Goal: Information Seeking & Learning: Learn about a topic

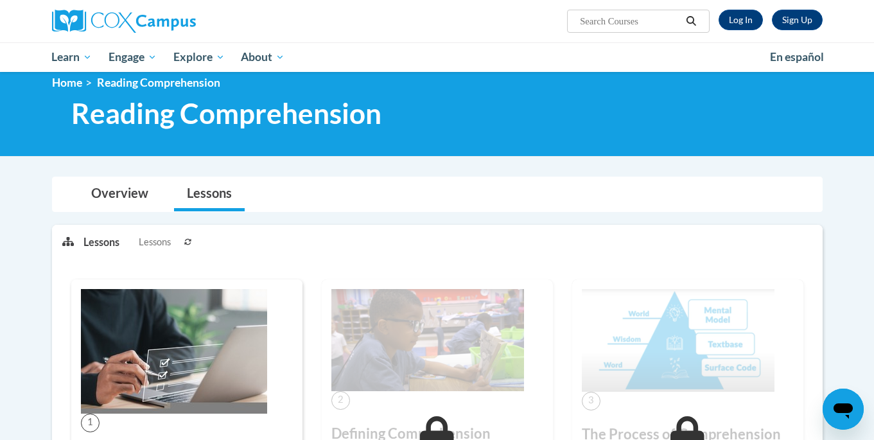
scroll to position [15, 0]
click at [725, 22] on link "Log In" at bounding box center [741, 20] width 44 height 21
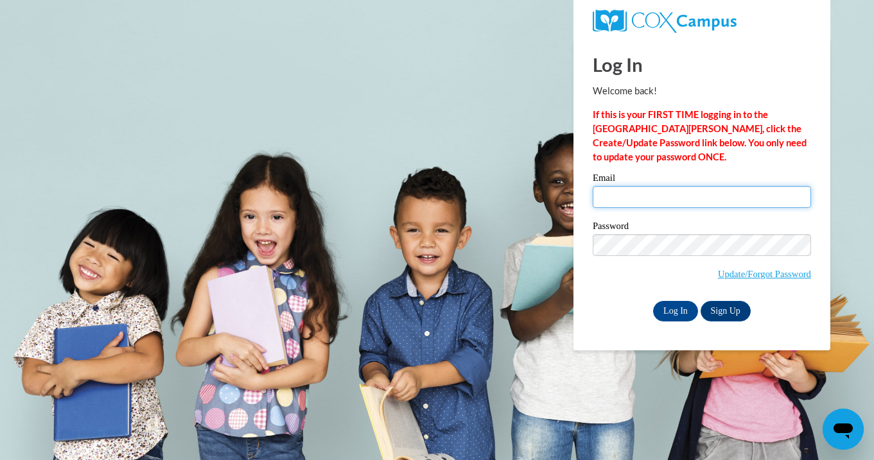
type input "[EMAIL_ADDRESS][DOMAIN_NAME]"
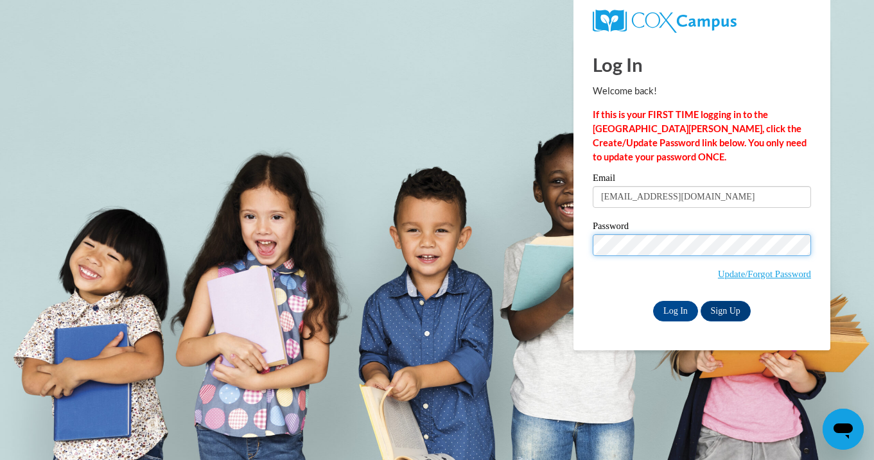
click at [674, 309] on input "Log In" at bounding box center [675, 311] width 45 height 21
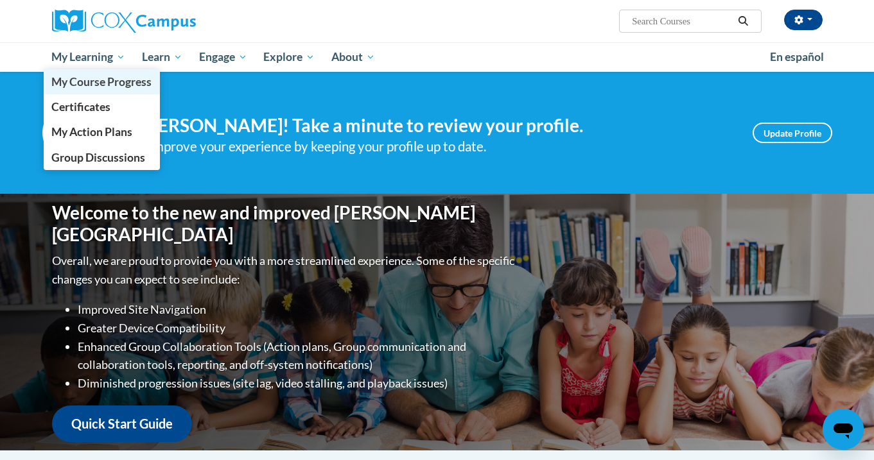
click at [85, 82] on span "My Course Progress" at bounding box center [101, 81] width 100 height 13
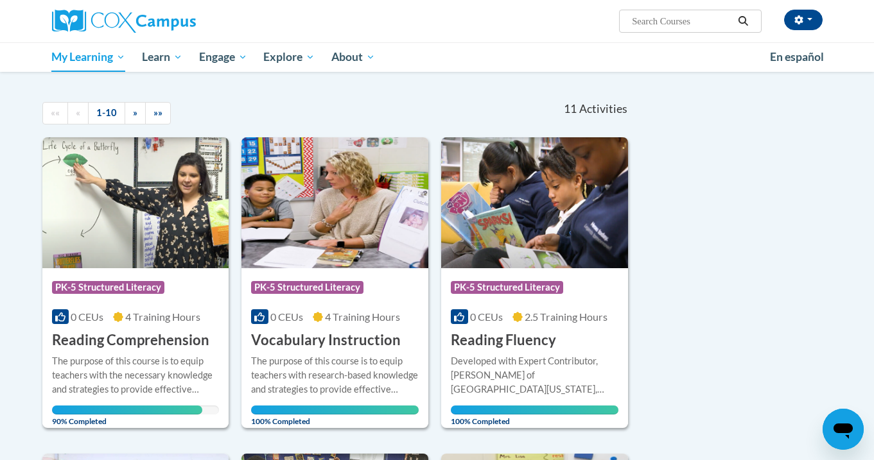
scroll to position [105, 0]
click at [166, 350] on div "More Info Open The purpose of this course is to equip teachers with the necessa…" at bounding box center [135, 387] width 187 height 75
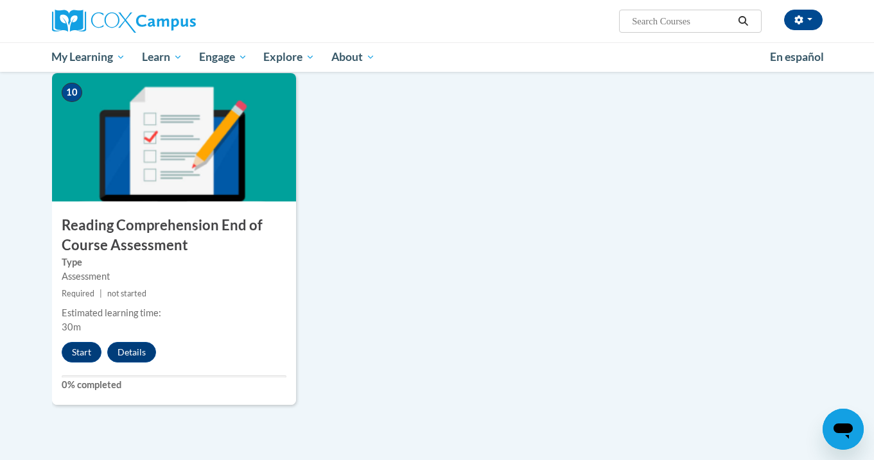
scroll to position [1346, 0]
click at [87, 352] on button "Start" at bounding box center [82, 352] width 40 height 21
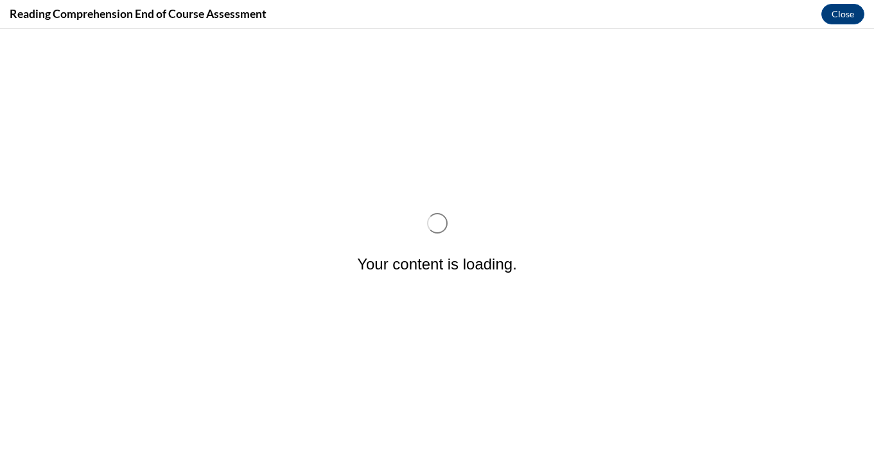
scroll to position [0, 0]
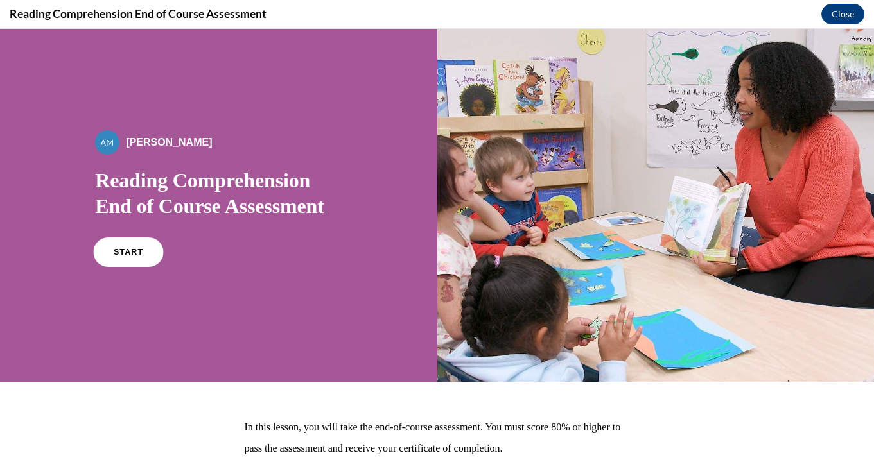
click at [125, 258] on link "START" at bounding box center [129, 253] width 70 height 30
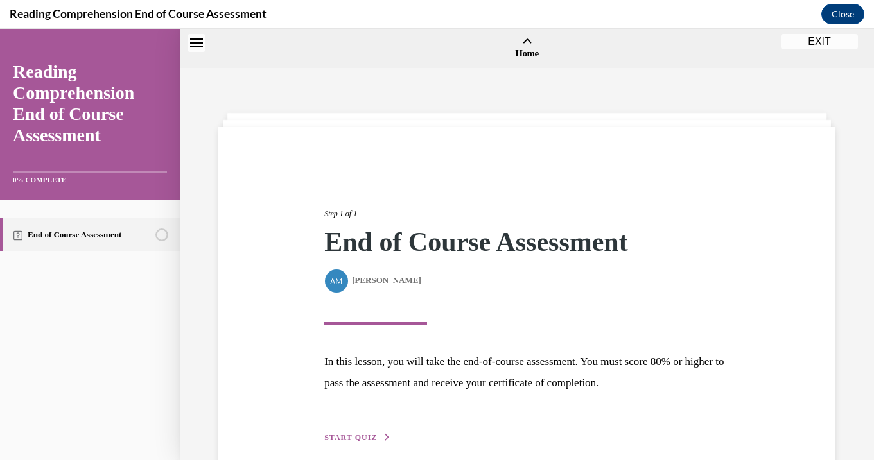
scroll to position [40, 0]
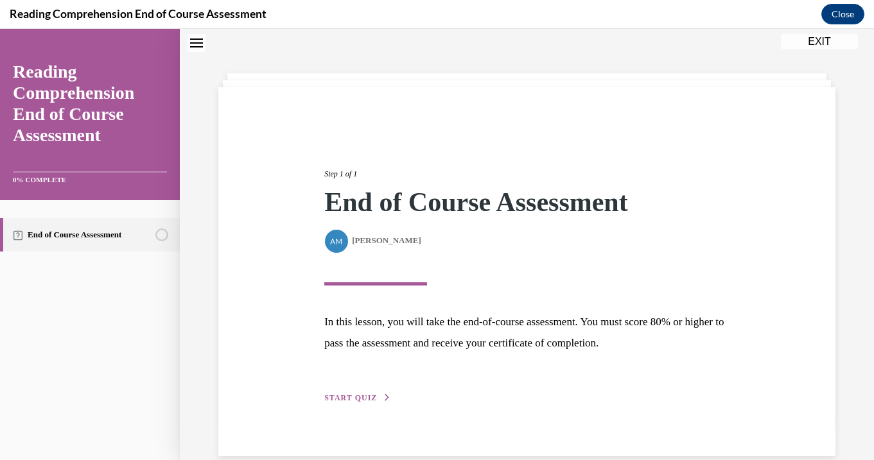
click at [353, 401] on span "START QUIZ" at bounding box center [350, 398] width 53 height 9
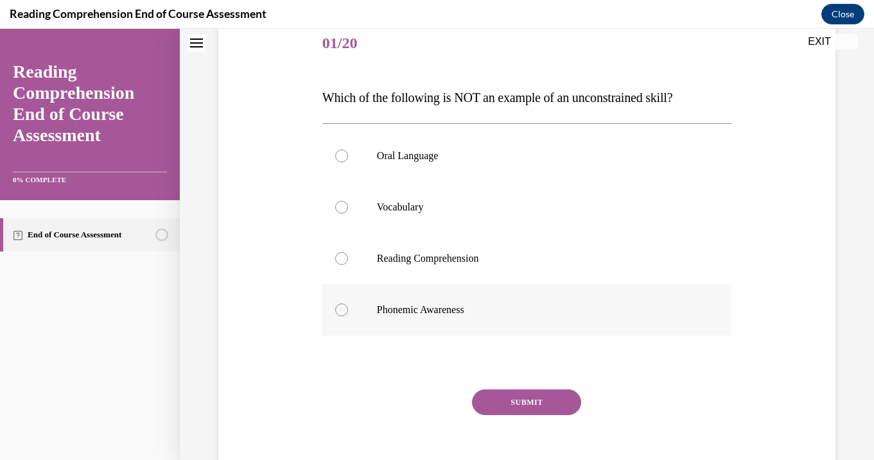
scroll to position [168, 0]
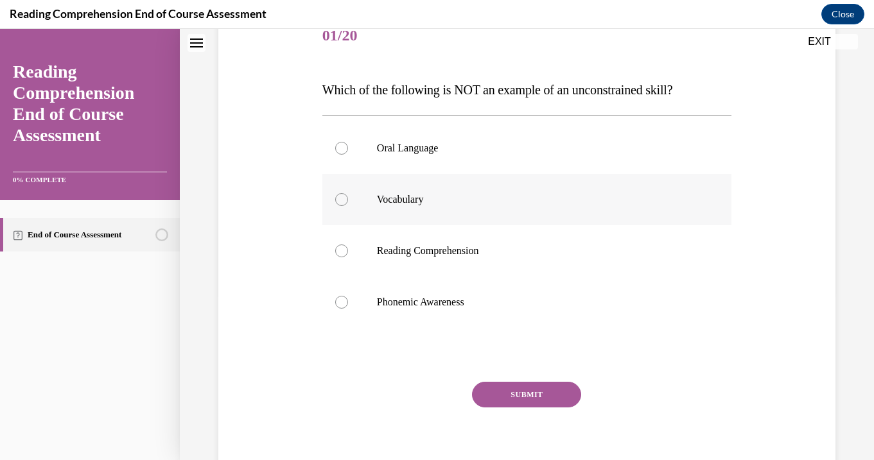
click at [419, 203] on p "Vocabulary" at bounding box center [538, 199] width 322 height 13
click at [348, 203] on input "Vocabulary" at bounding box center [341, 199] width 13 height 13
radio input "true"
click at [513, 396] on button "SUBMIT" at bounding box center [526, 395] width 109 height 26
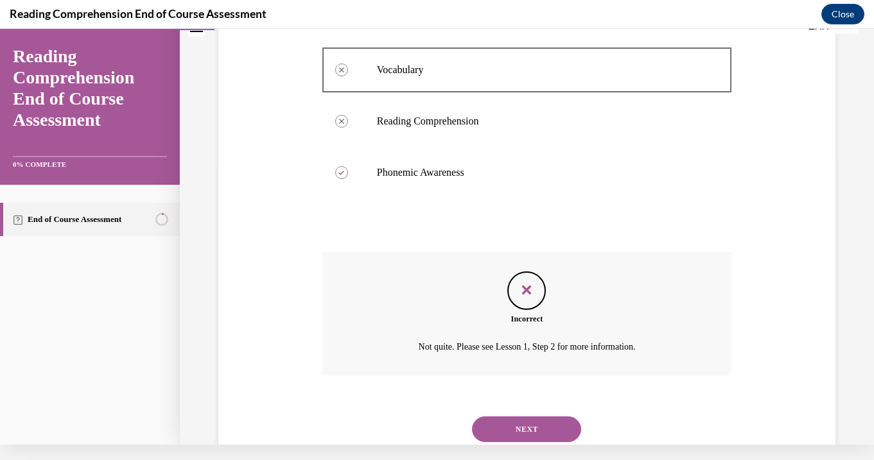
scroll to position [308, 0]
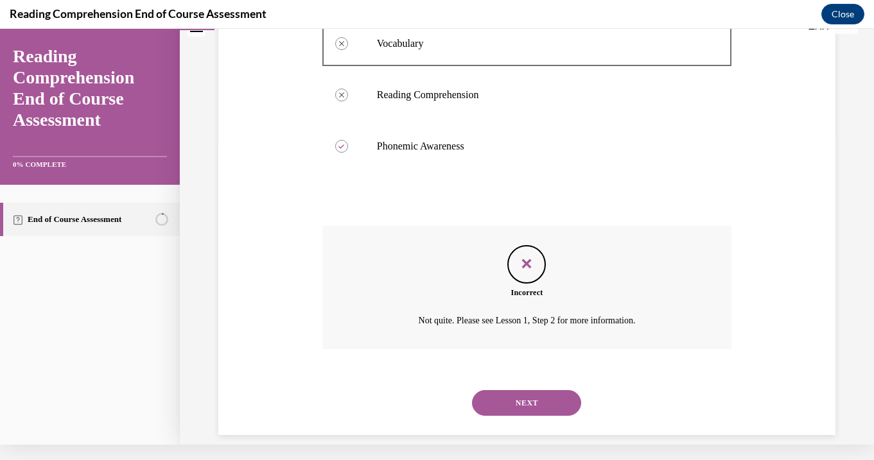
click at [516, 392] on button "NEXT" at bounding box center [526, 403] width 109 height 26
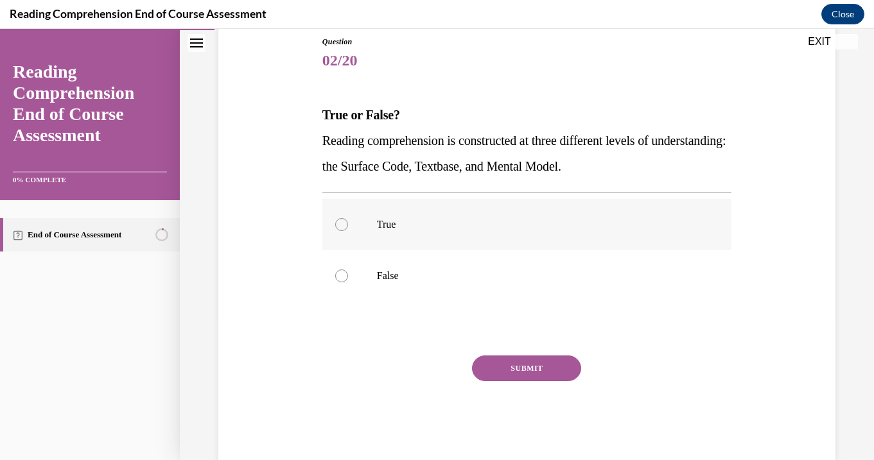
click at [426, 239] on label "True" at bounding box center [526, 224] width 409 height 51
click at [348, 231] on input "True" at bounding box center [341, 224] width 13 height 13
radio input "true"
click at [505, 362] on button "SUBMIT" at bounding box center [526, 369] width 109 height 26
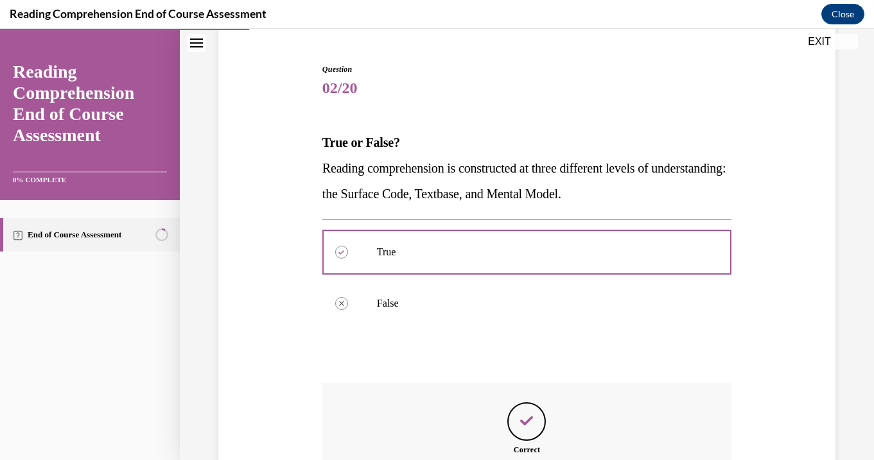
scroll to position [286, 0]
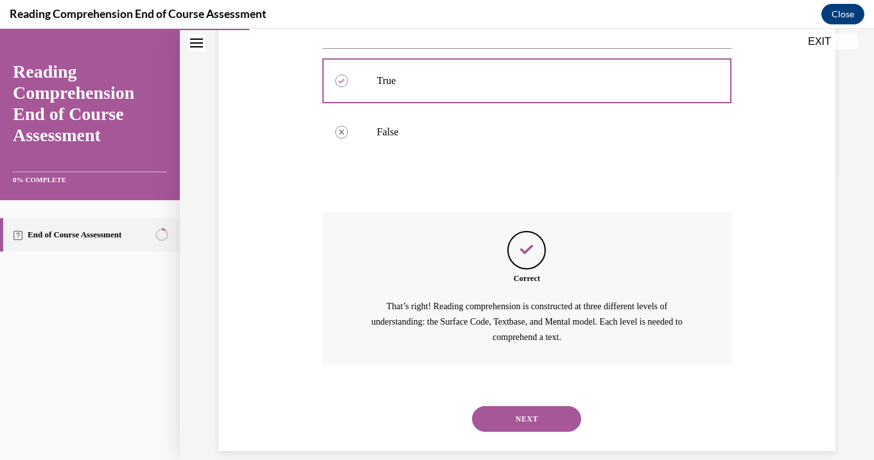
click at [514, 407] on button "NEXT" at bounding box center [526, 420] width 109 height 26
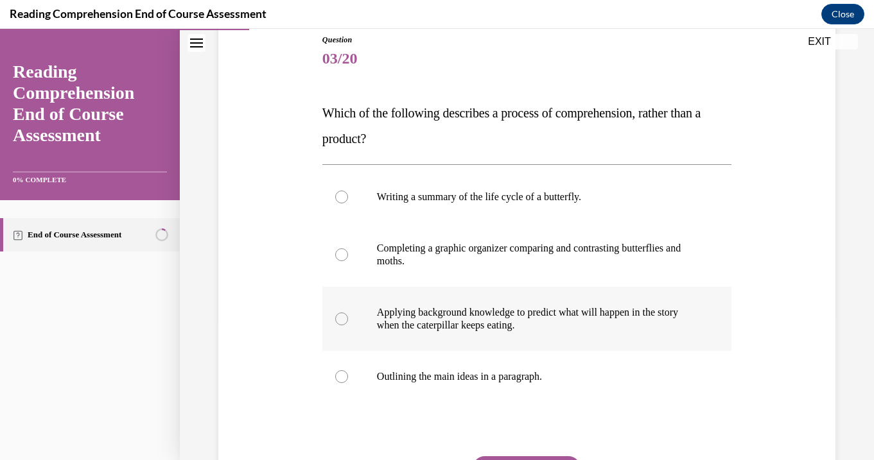
scroll to position [145, 0]
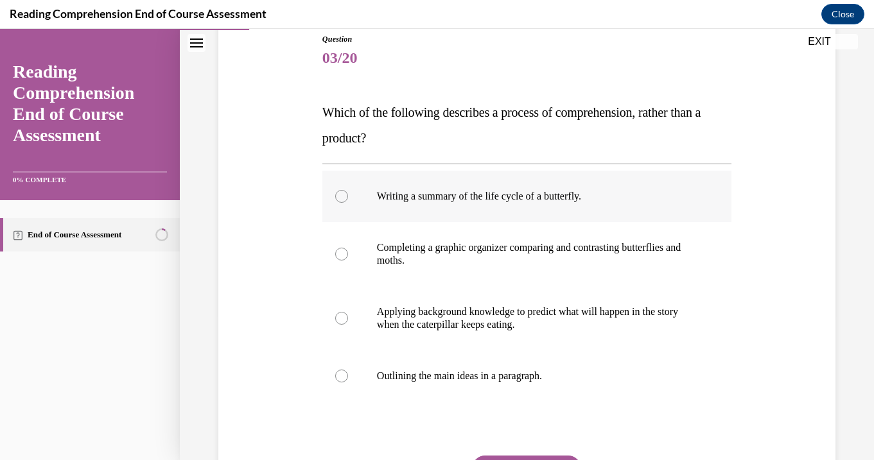
click at [453, 206] on label "Writing a summary of the life cycle of a butterfly." at bounding box center [526, 196] width 409 height 51
click at [348, 203] on input "Writing a summary of the life cycle of a butterfly." at bounding box center [341, 196] width 13 height 13
radio input "true"
click at [462, 317] on p "Applying background knowledge to predict what will happen in the story when the…" at bounding box center [538, 319] width 322 height 26
click at [348, 317] on input "Applying background knowledge to predict what will happen in the story when the…" at bounding box center [341, 318] width 13 height 13
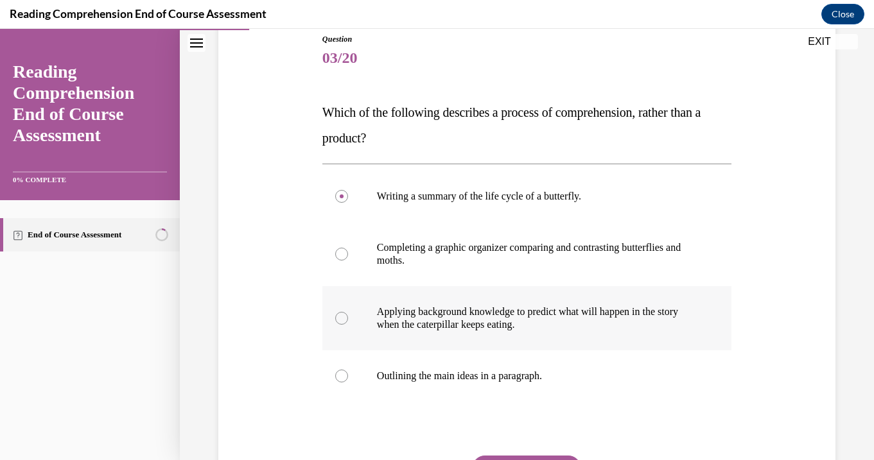
radio input "true"
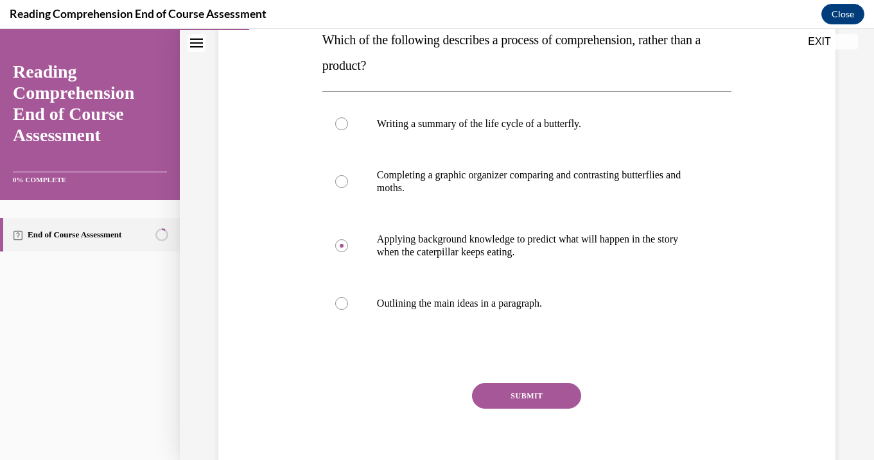
click at [507, 390] on button "SUBMIT" at bounding box center [526, 396] width 109 height 26
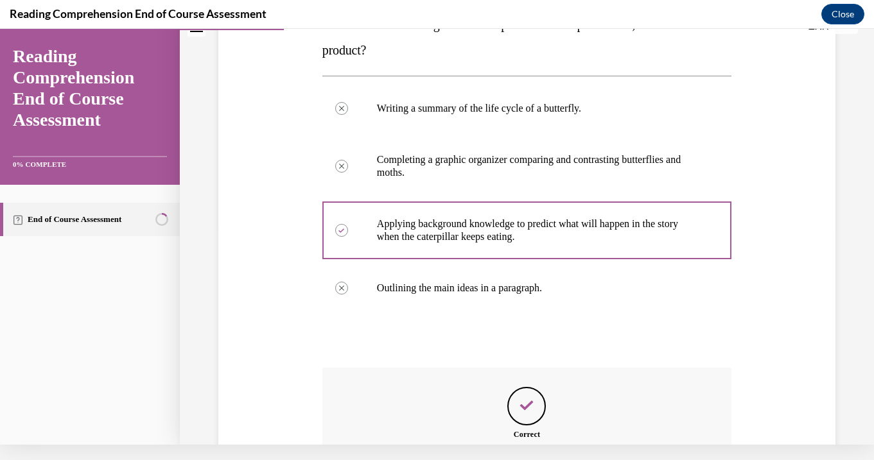
scroll to position [389, 0]
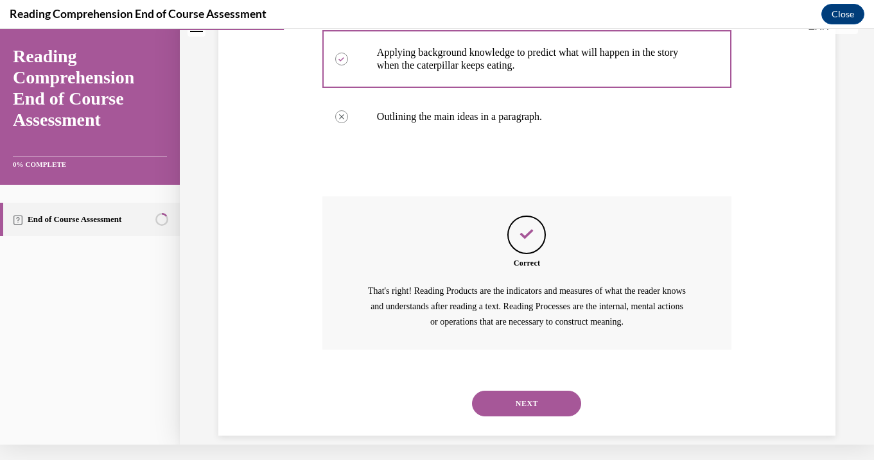
click at [516, 391] on button "NEXT" at bounding box center [526, 404] width 109 height 26
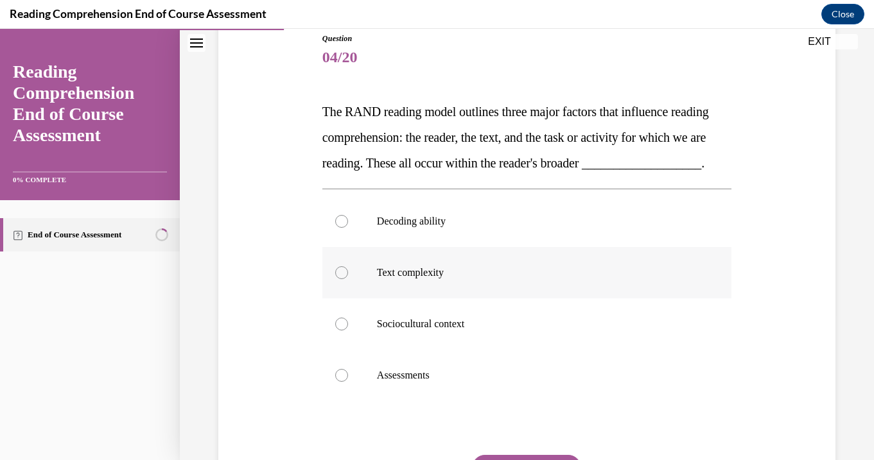
scroll to position [147, 0]
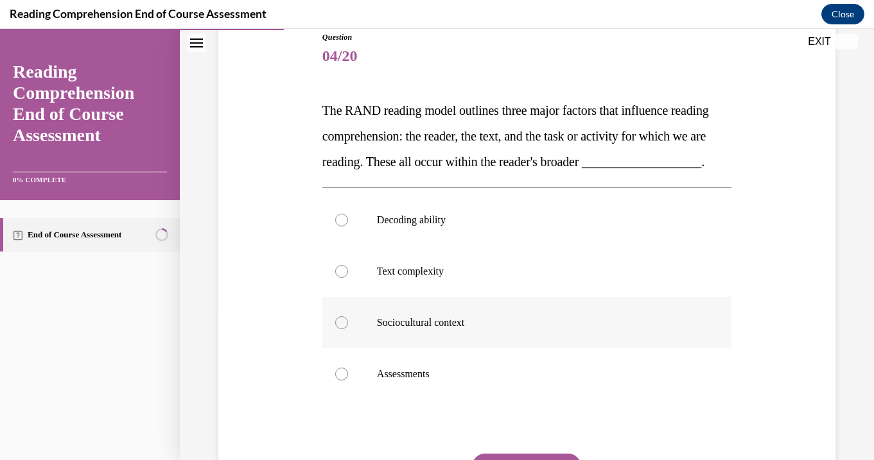
click at [508, 329] on p "Sociocultural context" at bounding box center [538, 323] width 322 height 13
click at [348, 329] on input "Sociocultural context" at bounding box center [341, 323] width 13 height 13
radio input "true"
click at [506, 246] on label "Decoding ability" at bounding box center [526, 220] width 409 height 51
click at [348, 227] on input "Decoding ability" at bounding box center [341, 220] width 13 height 13
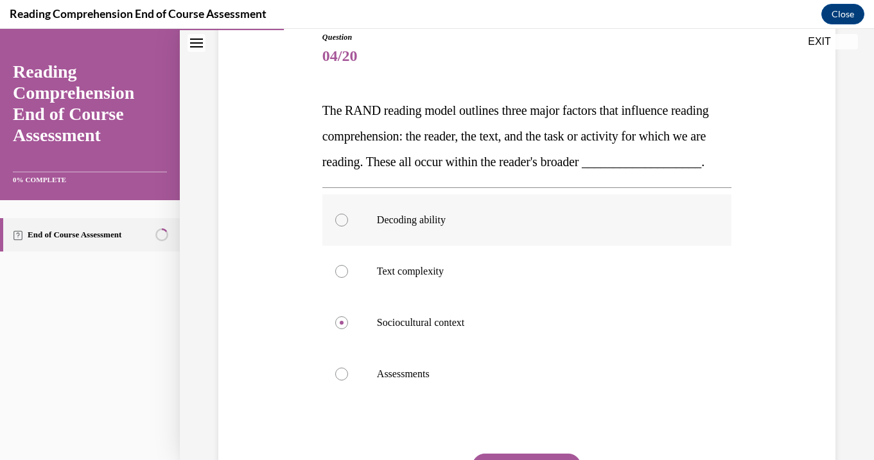
radio input "true"
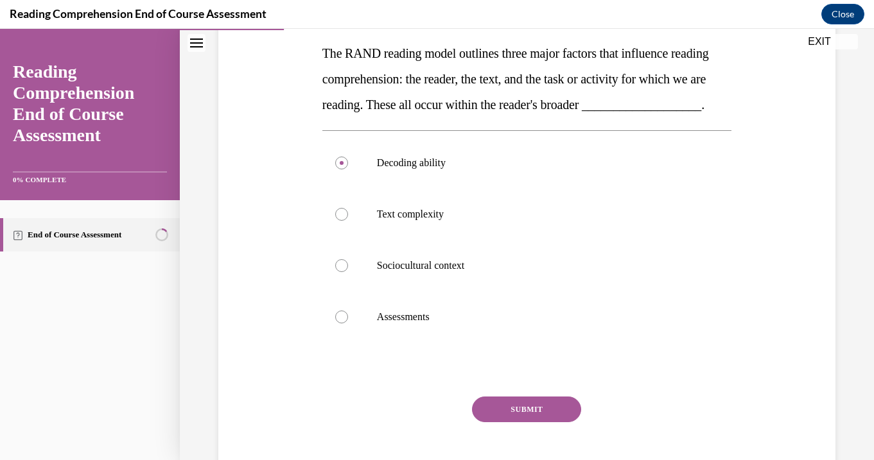
scroll to position [209, 0]
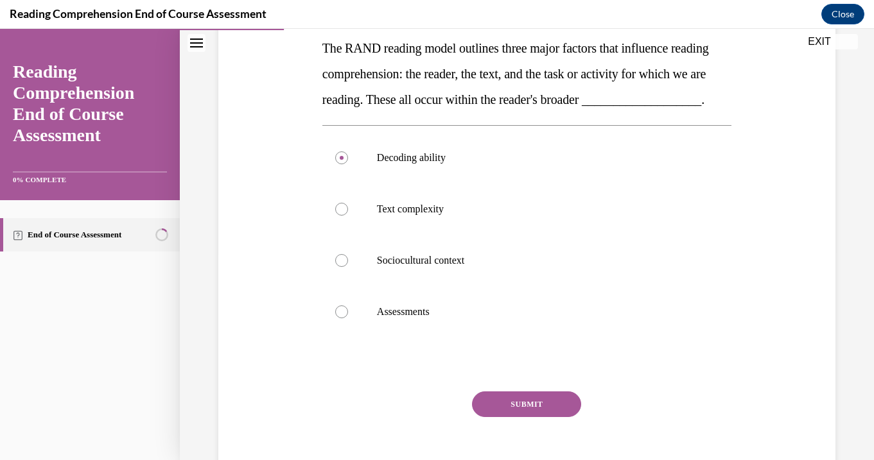
click at [525, 417] on button "SUBMIT" at bounding box center [526, 405] width 109 height 26
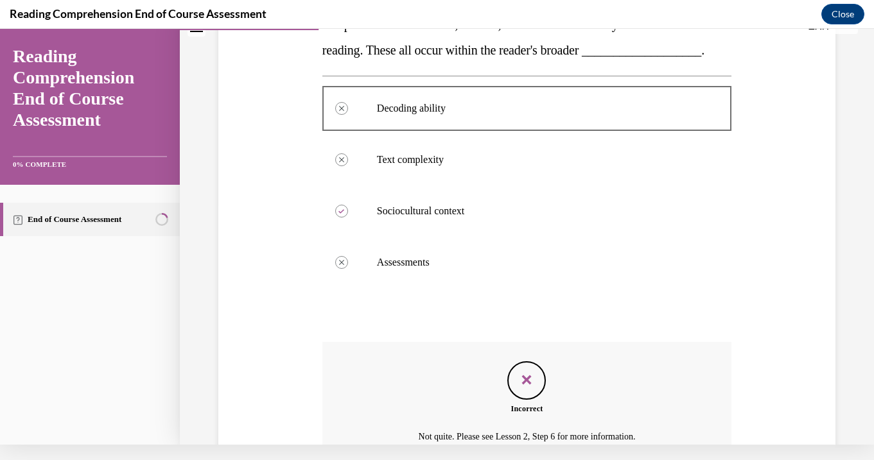
scroll to position [385, 0]
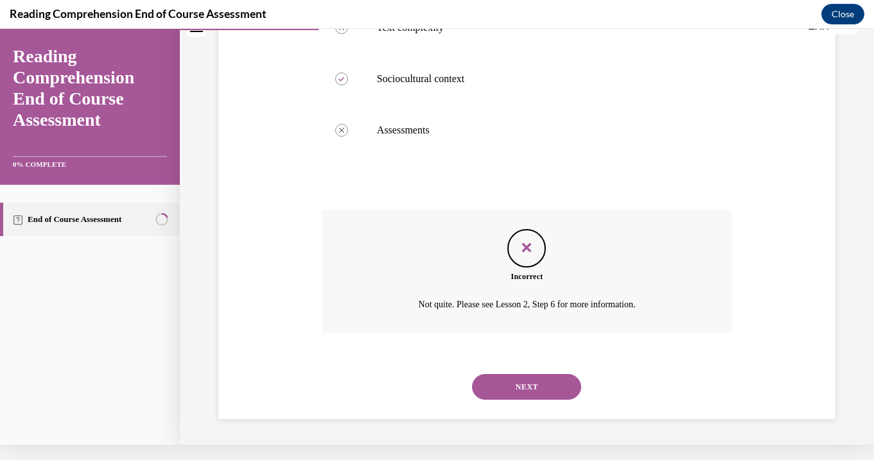
click at [522, 382] on button "NEXT" at bounding box center [526, 387] width 109 height 26
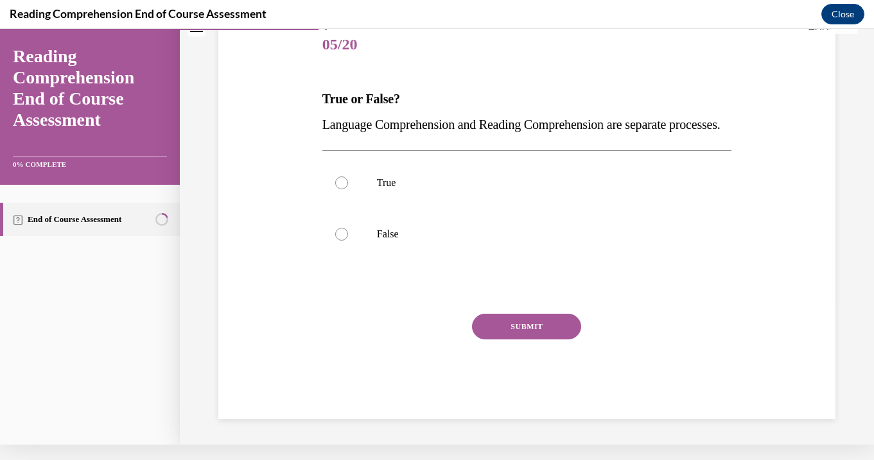
scroll to position [0, 0]
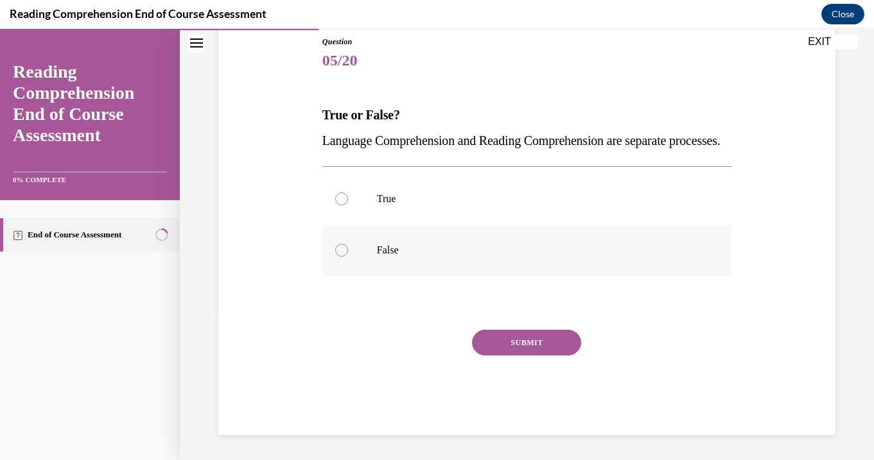
click at [466, 276] on label "False" at bounding box center [526, 250] width 409 height 51
click at [348, 257] on input "False" at bounding box center [341, 250] width 13 height 13
radio input "true"
click at [522, 356] on button "SUBMIT" at bounding box center [526, 343] width 109 height 26
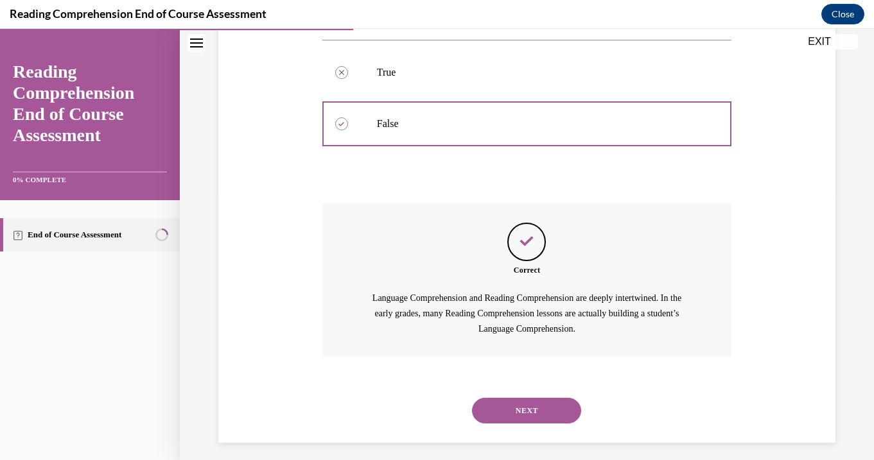
scroll to position [286, 0]
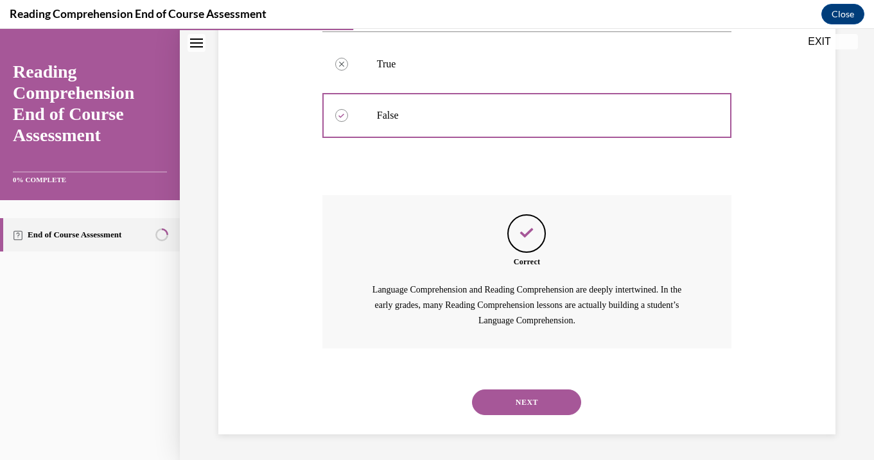
click at [522, 409] on button "NEXT" at bounding box center [526, 403] width 109 height 26
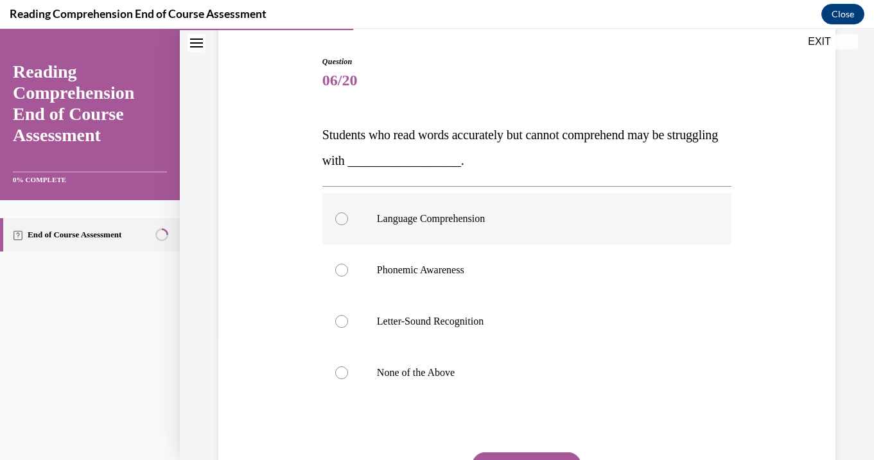
scroll to position [125, 0]
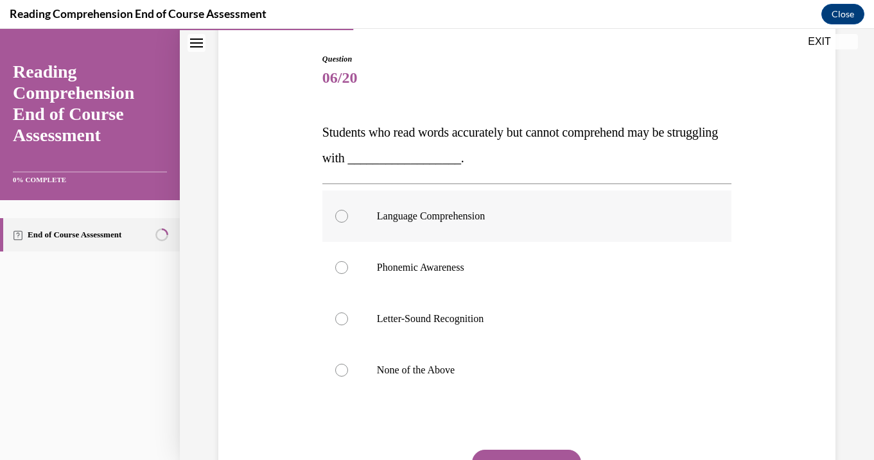
click at [494, 220] on p "Language Comprehension" at bounding box center [538, 216] width 322 height 13
click at [348, 220] on input "Language Comprehension" at bounding box center [341, 216] width 13 height 13
radio input "true"
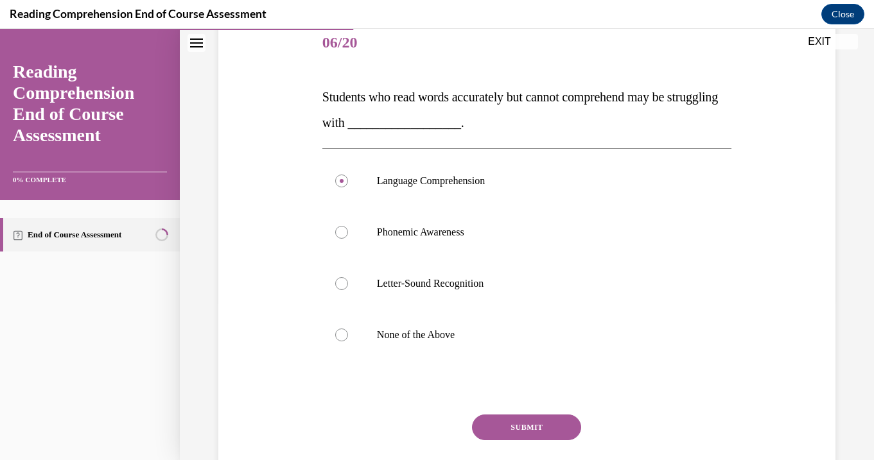
click at [524, 423] on button "SUBMIT" at bounding box center [526, 428] width 109 height 26
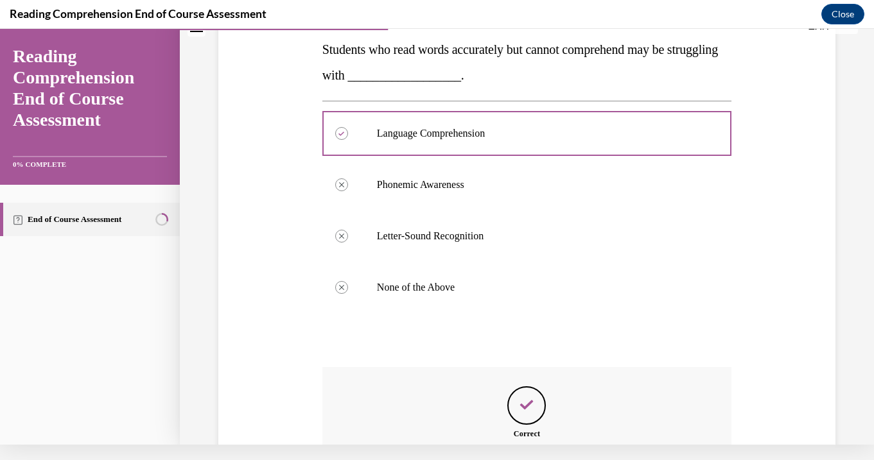
scroll to position [364, 0]
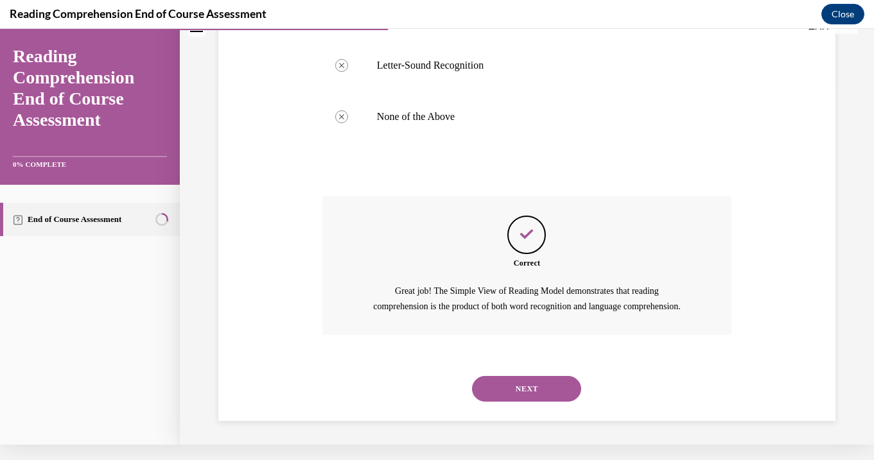
click at [519, 388] on button "NEXT" at bounding box center [526, 389] width 109 height 26
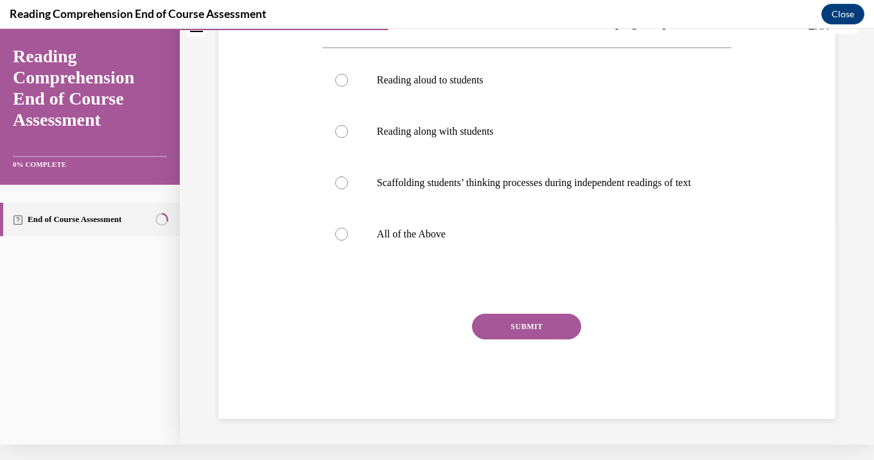
scroll to position [0, 0]
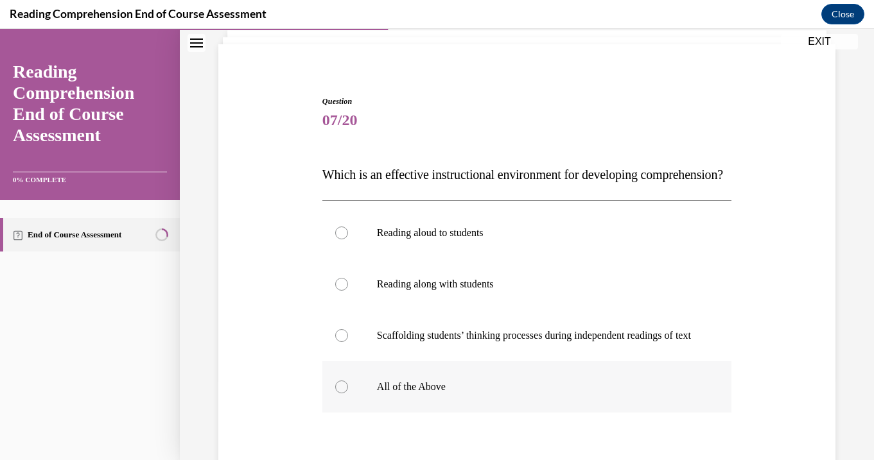
click at [512, 405] on label "All of the Above" at bounding box center [526, 387] width 409 height 51
click at [348, 394] on input "All of the Above" at bounding box center [341, 387] width 13 height 13
radio input "true"
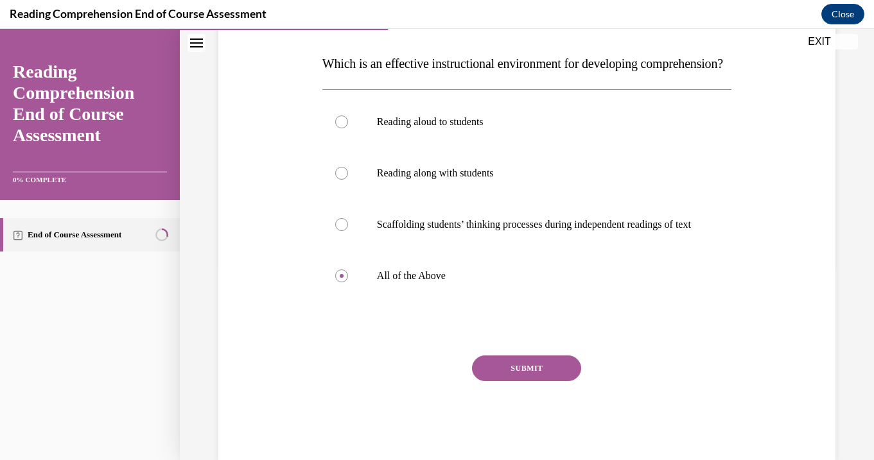
click at [518, 381] on button "SUBMIT" at bounding box center [526, 369] width 109 height 26
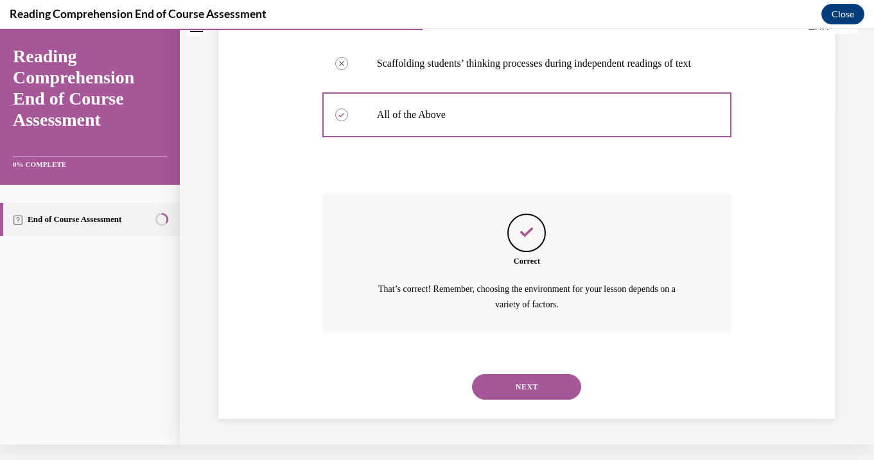
click at [525, 393] on button "NEXT" at bounding box center [526, 387] width 109 height 26
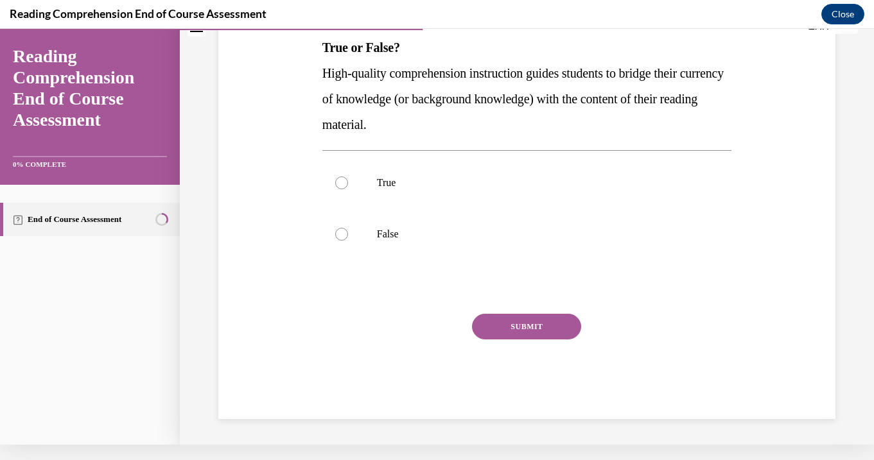
scroll to position [0, 0]
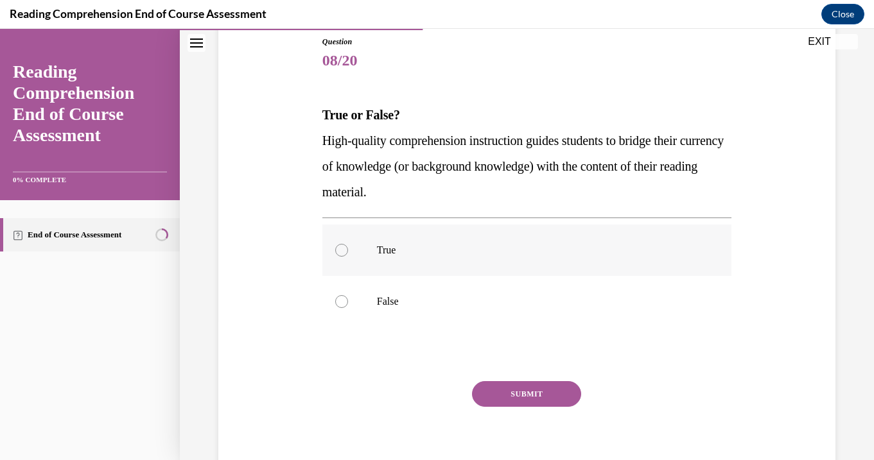
click at [492, 259] on label "True" at bounding box center [526, 250] width 409 height 51
click at [348, 257] on input "True" at bounding box center [341, 250] width 13 height 13
radio input "true"
click at [518, 392] on button "SUBMIT" at bounding box center [526, 394] width 109 height 26
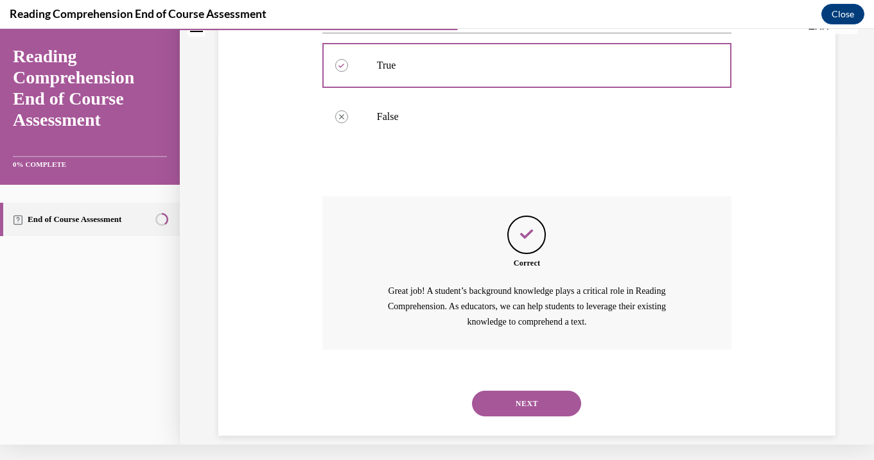
click at [523, 391] on button "NEXT" at bounding box center [526, 404] width 109 height 26
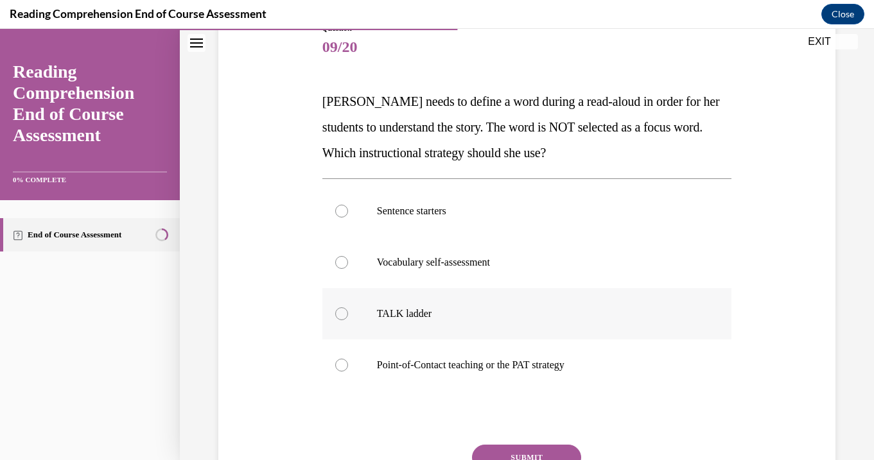
scroll to position [157, 0]
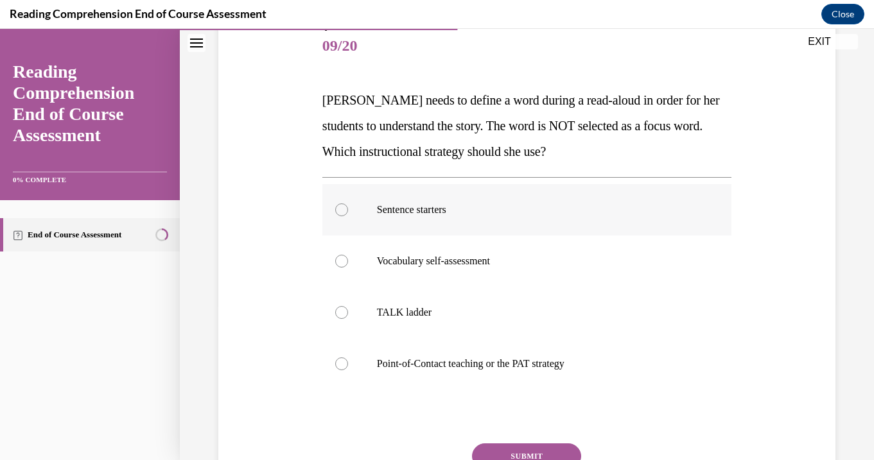
click at [518, 216] on label "Sentence starters" at bounding box center [526, 209] width 409 height 51
click at [348, 216] on input "Sentence starters" at bounding box center [341, 210] width 13 height 13
radio input "true"
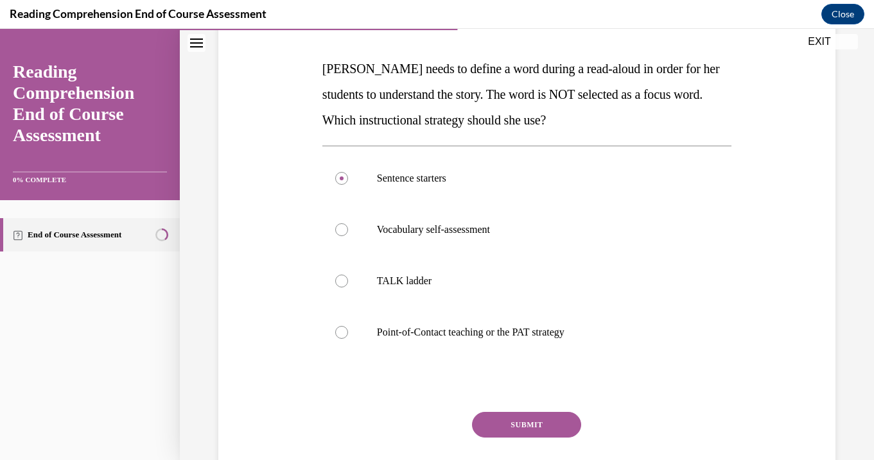
click at [539, 416] on button "SUBMIT" at bounding box center [526, 425] width 109 height 26
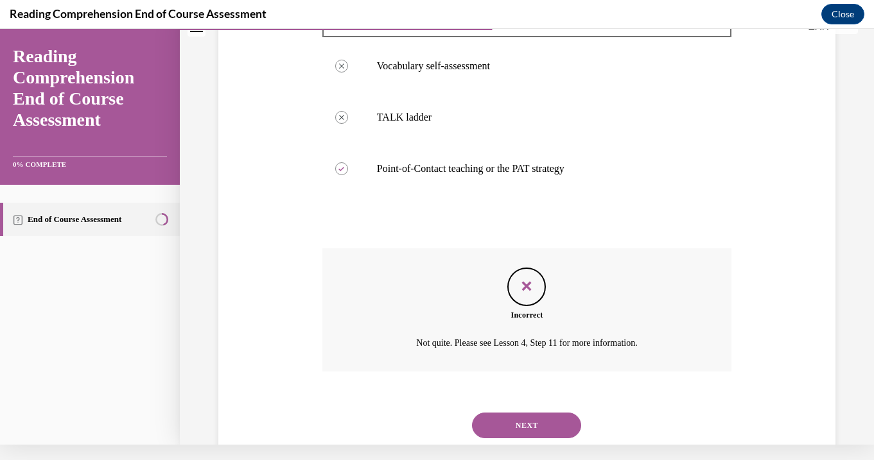
scroll to position [360, 0]
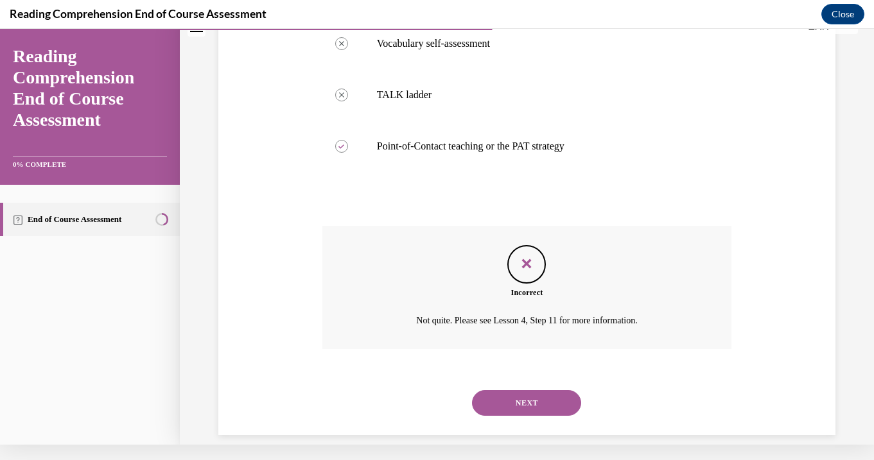
click at [536, 390] on button "NEXT" at bounding box center [526, 403] width 109 height 26
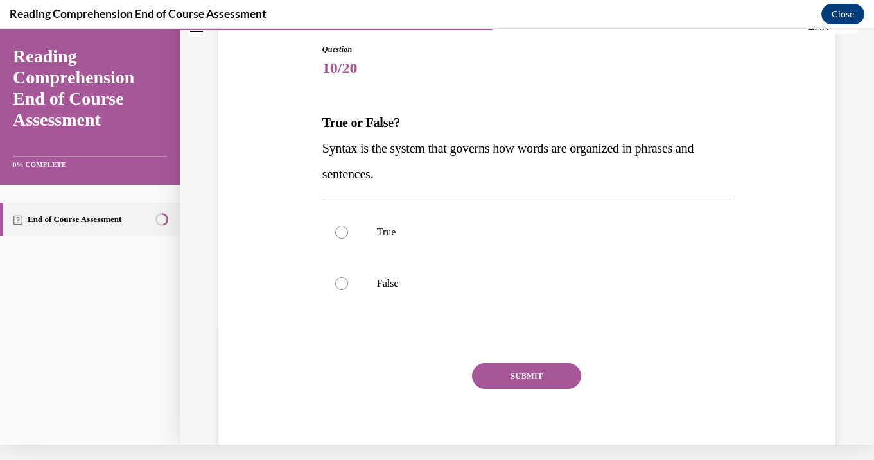
scroll to position [0, 0]
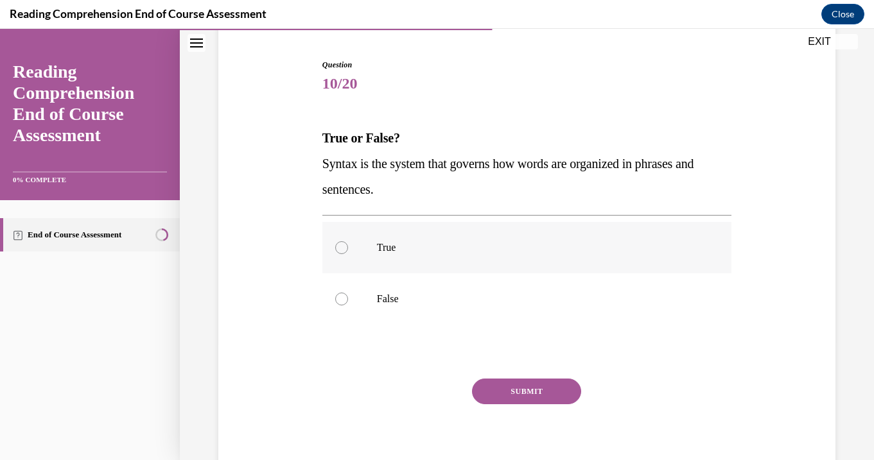
click at [495, 241] on p "True" at bounding box center [538, 247] width 322 height 13
click at [348, 241] on input "True" at bounding box center [341, 247] width 13 height 13
radio input "true"
click at [525, 369] on div "Question 10/20 True or False? Syntax is the system that governs how words are o…" at bounding box center [526, 271] width 409 height 425
click at [416, 241] on p "True" at bounding box center [538, 247] width 322 height 13
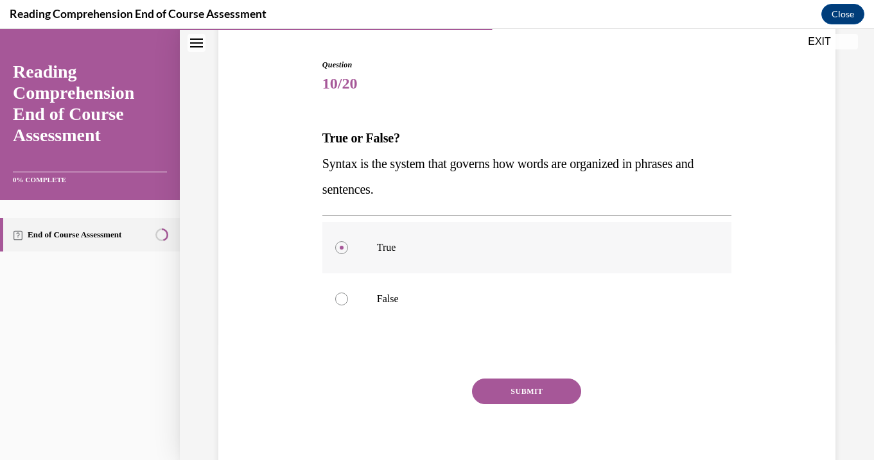
click at [348, 241] on input "True" at bounding box center [341, 247] width 13 height 13
click at [504, 362] on div "Question 10/20 True or False? Syntax is the system that governs how words are o…" at bounding box center [526, 271] width 409 height 425
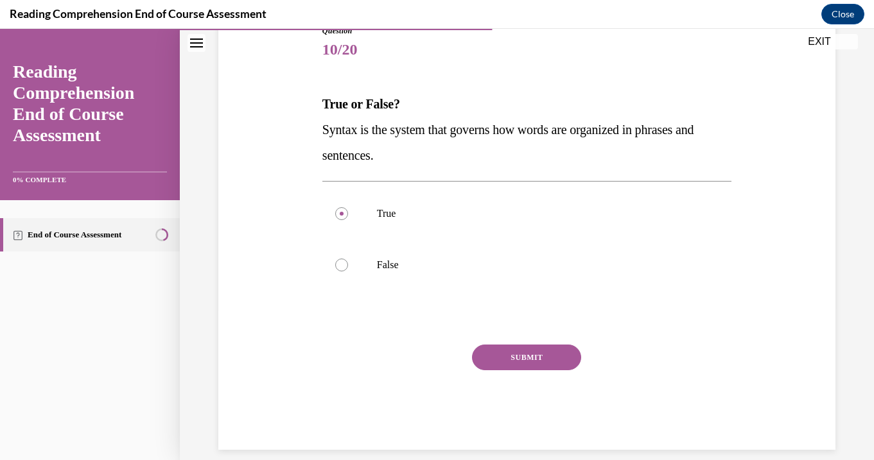
click at [514, 357] on button "SUBMIT" at bounding box center [526, 358] width 109 height 26
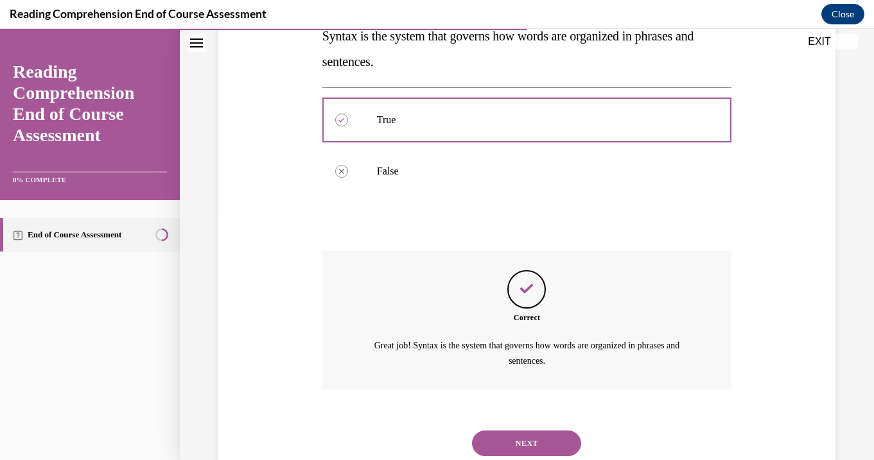
scroll to position [272, 0]
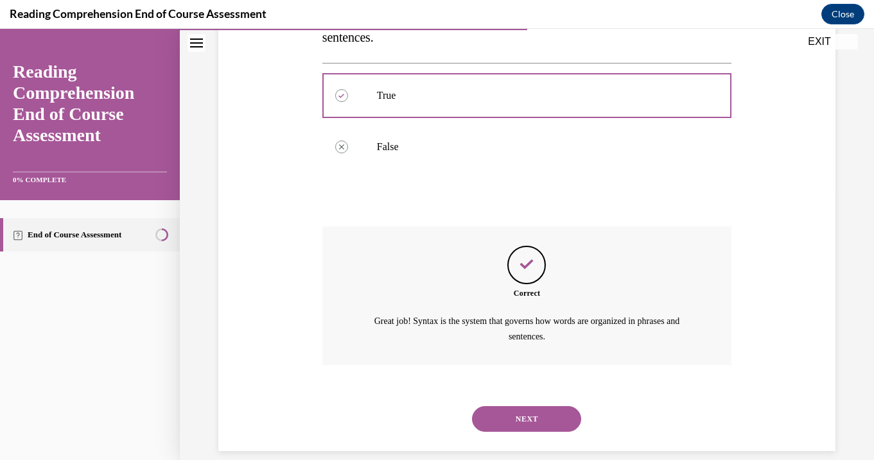
click at [537, 417] on div "NEXT" at bounding box center [526, 419] width 409 height 51
click at [535, 407] on button "NEXT" at bounding box center [526, 420] width 109 height 26
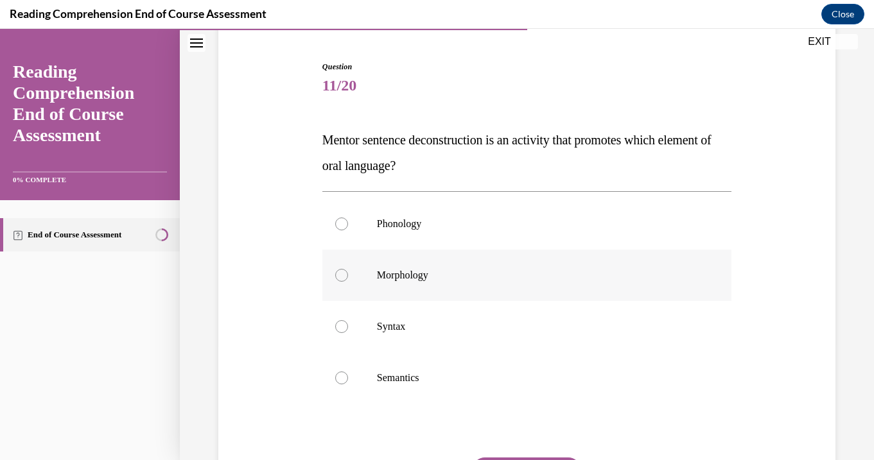
scroll to position [118, 0]
click at [513, 337] on label "Syntax" at bounding box center [526, 326] width 409 height 51
click at [348, 333] on input "Syntax" at bounding box center [341, 326] width 13 height 13
radio input "true"
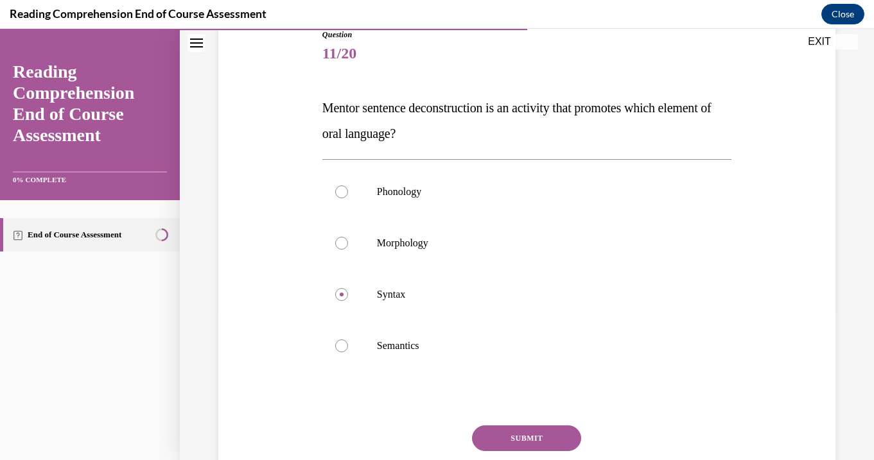
click at [517, 439] on button "SUBMIT" at bounding box center [526, 439] width 109 height 26
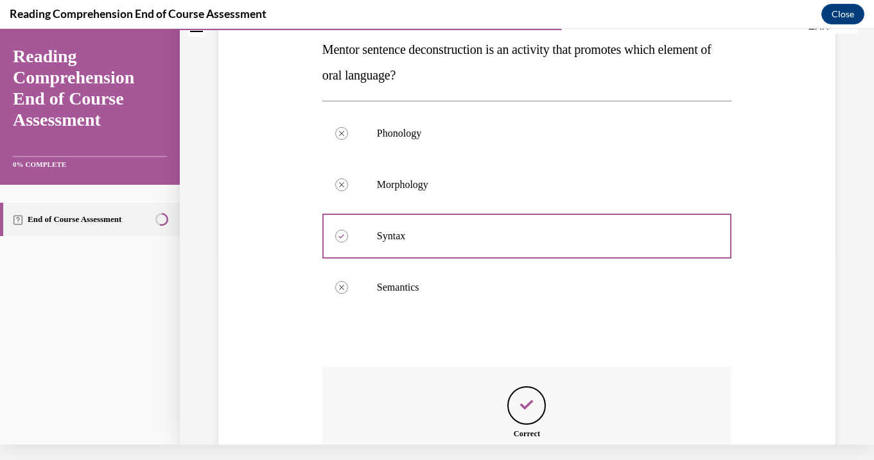
scroll to position [349, 0]
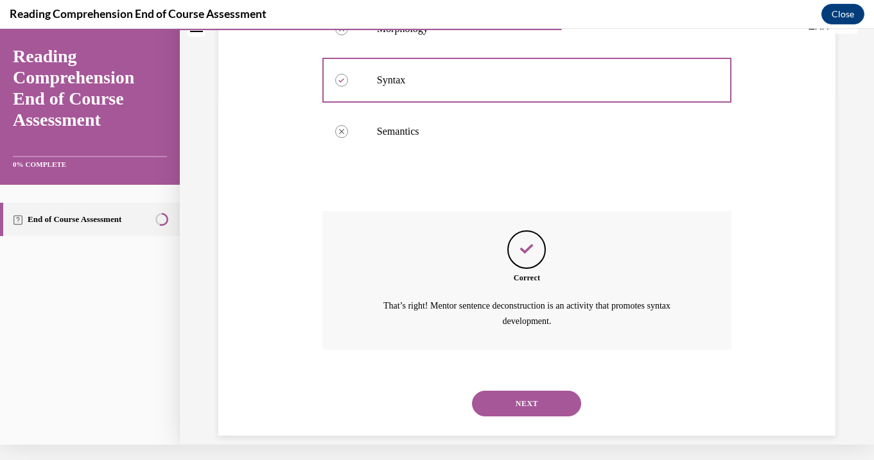
click at [519, 391] on button "NEXT" at bounding box center [526, 404] width 109 height 26
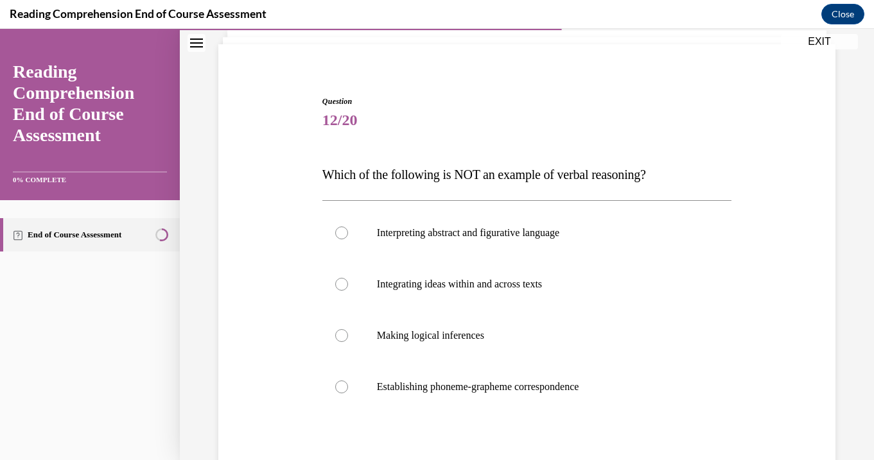
scroll to position [85, 0]
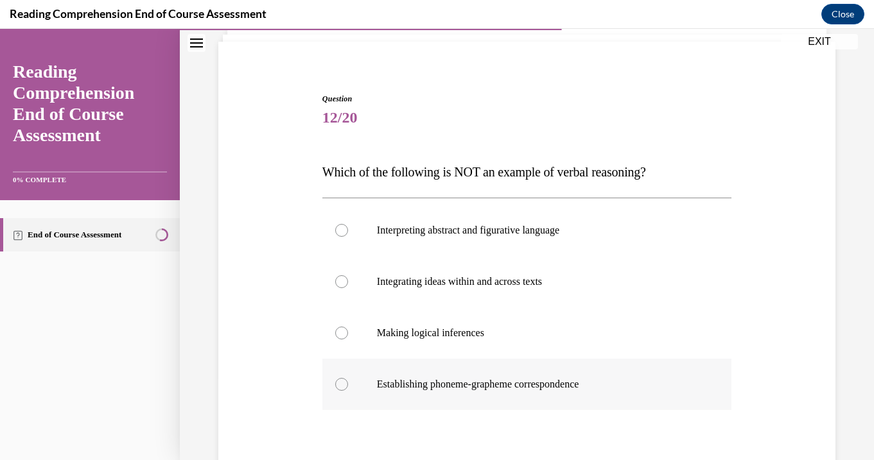
click at [477, 380] on p "Establishing phoneme-grapheme correspondence" at bounding box center [538, 384] width 322 height 13
click at [348, 380] on input "Establishing phoneme-grapheme correspondence" at bounding box center [341, 384] width 13 height 13
radio input "true"
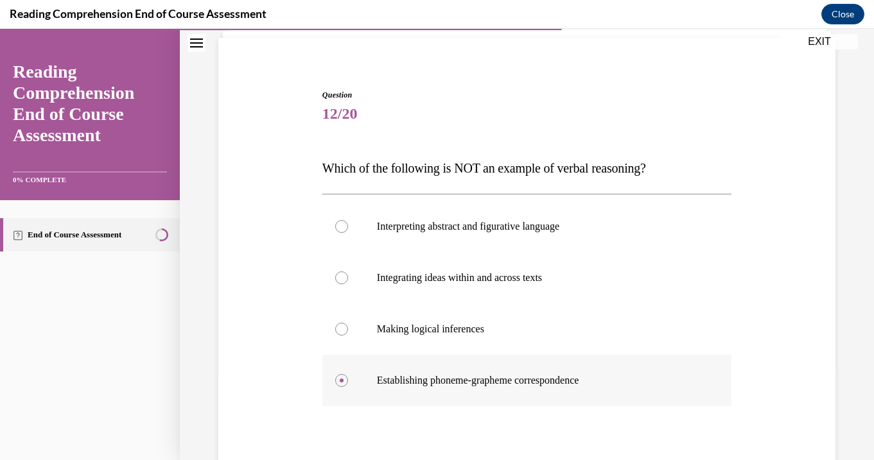
scroll to position [177, 0]
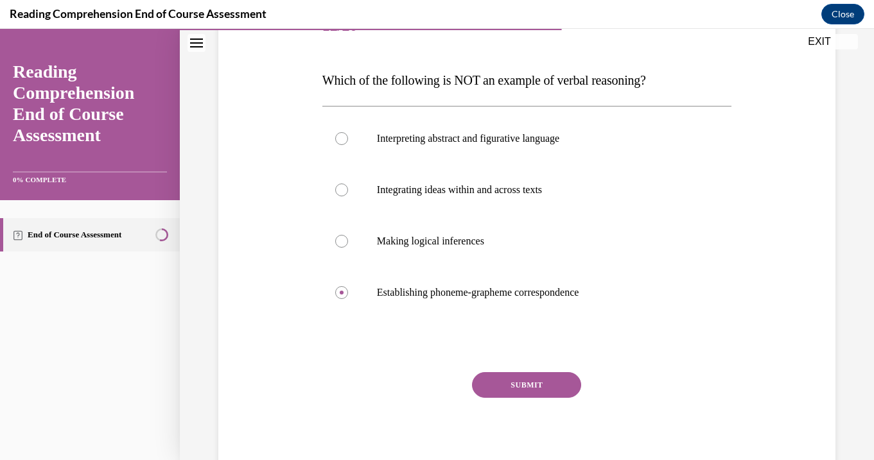
click at [504, 390] on button "SUBMIT" at bounding box center [526, 386] width 109 height 26
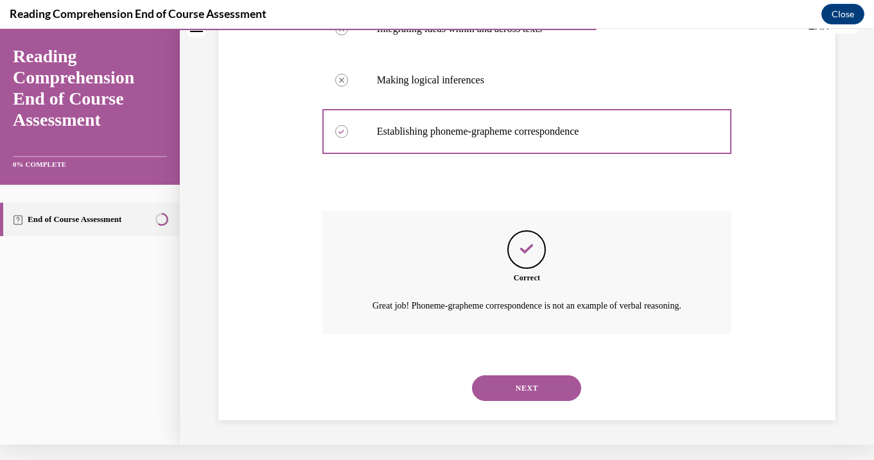
click at [514, 386] on button "NEXT" at bounding box center [526, 389] width 109 height 26
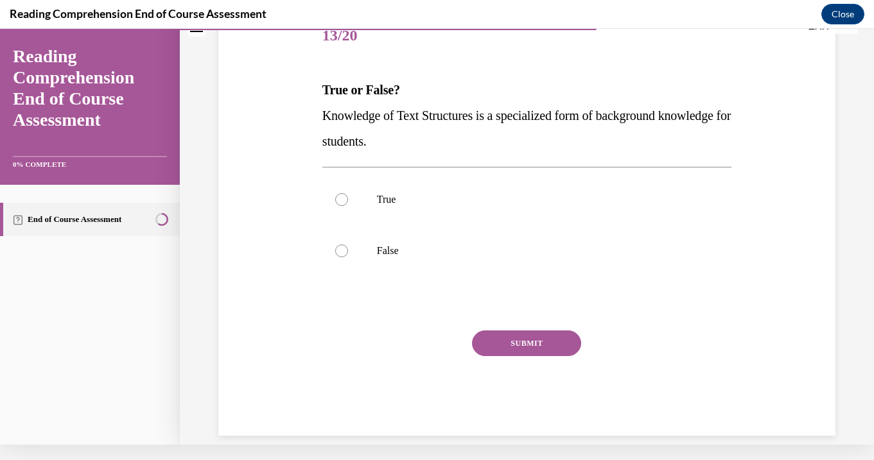
scroll to position [0, 0]
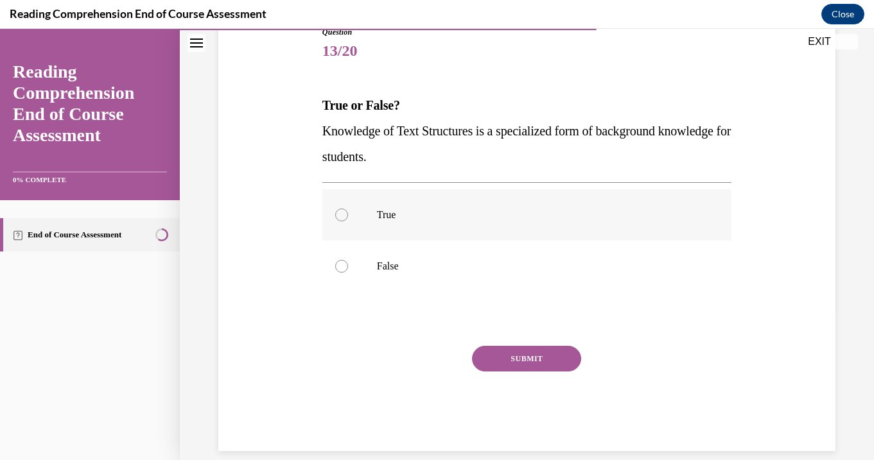
click at [464, 239] on label "True" at bounding box center [526, 214] width 409 height 51
click at [348, 222] on input "True" at bounding box center [341, 215] width 13 height 13
radio input "true"
click at [535, 368] on button "SUBMIT" at bounding box center [526, 359] width 109 height 26
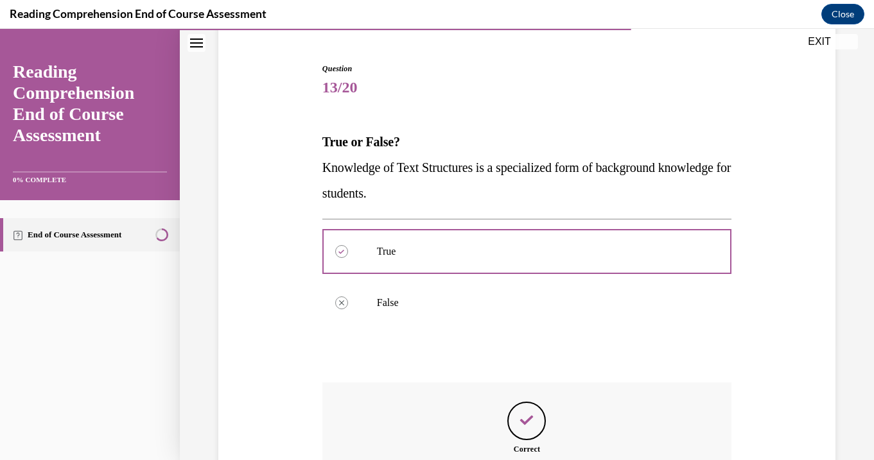
scroll to position [272, 0]
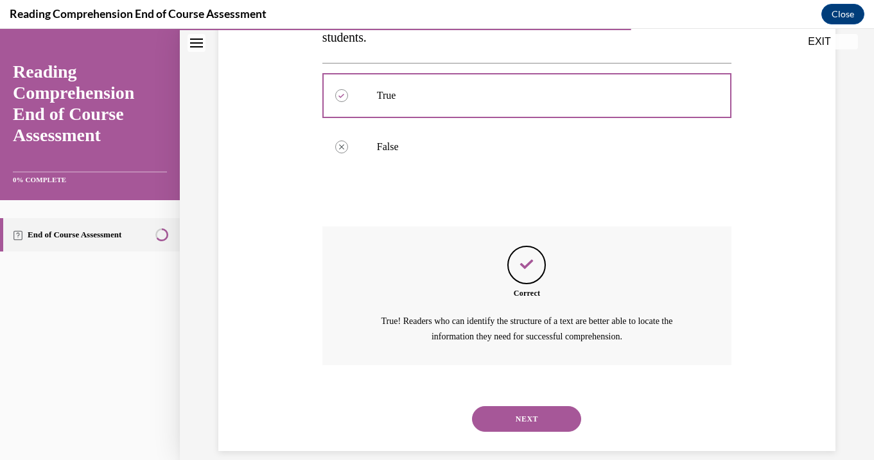
click at [539, 407] on button "NEXT" at bounding box center [526, 420] width 109 height 26
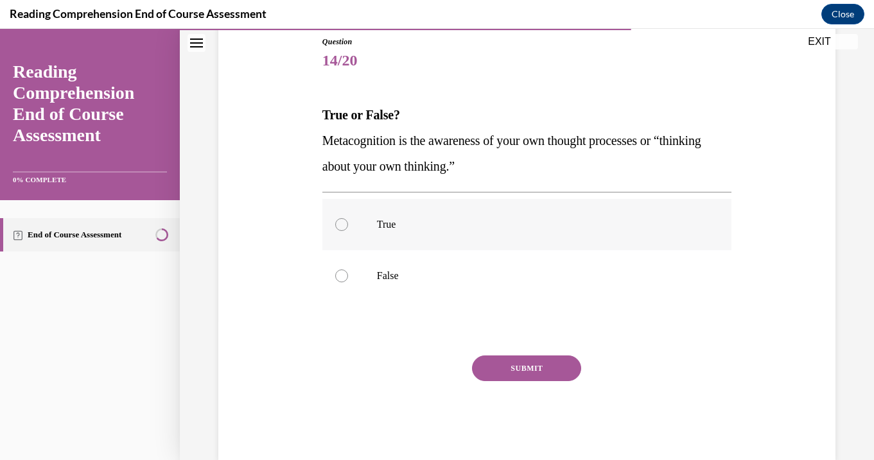
click at [459, 245] on label "True" at bounding box center [526, 224] width 409 height 51
click at [348, 231] on input "True" at bounding box center [341, 224] width 13 height 13
radio input "true"
click at [507, 368] on button "SUBMIT" at bounding box center [526, 369] width 109 height 26
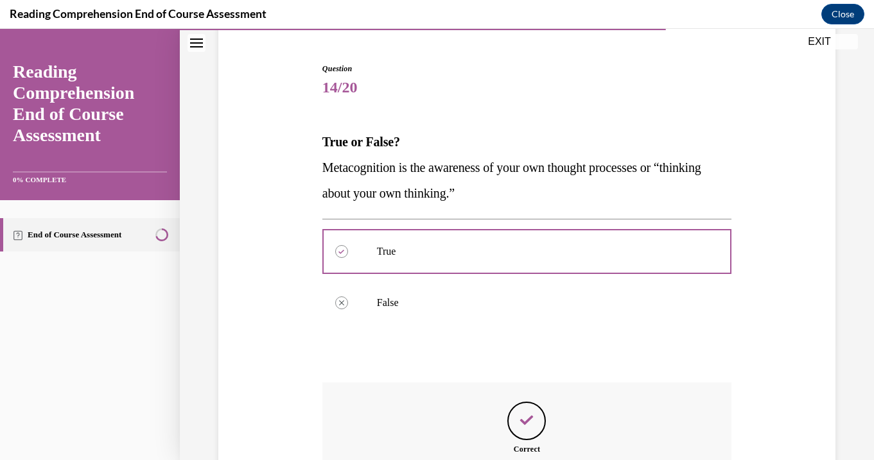
scroll to position [272, 0]
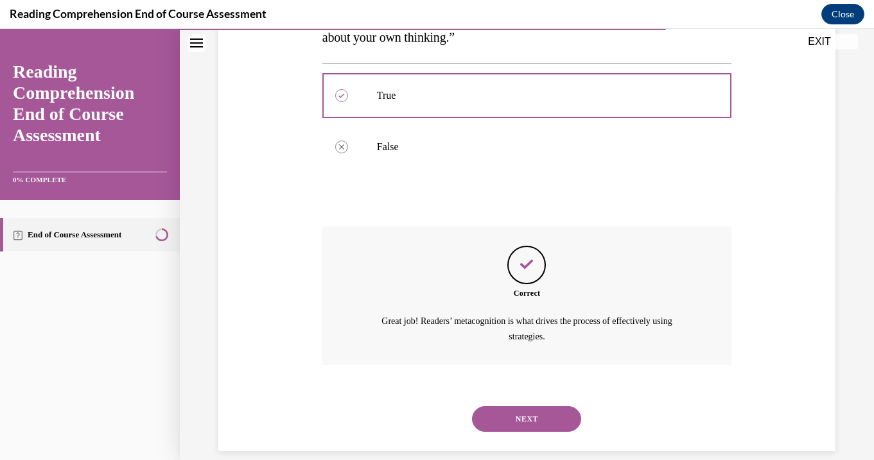
click at [522, 407] on button "NEXT" at bounding box center [526, 420] width 109 height 26
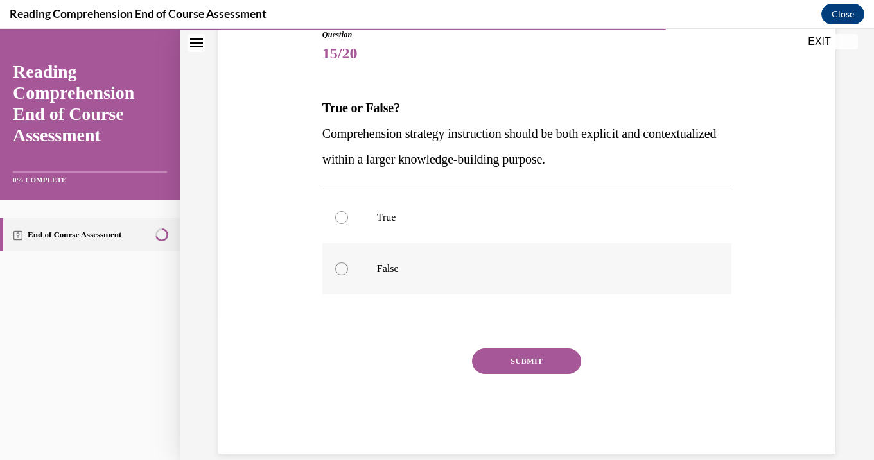
click at [479, 250] on label "False" at bounding box center [526, 268] width 409 height 51
click at [348, 263] on input "False" at bounding box center [341, 269] width 13 height 13
radio input "true"
click at [472, 223] on p "True" at bounding box center [538, 217] width 322 height 13
click at [348, 223] on input "True" at bounding box center [341, 217] width 13 height 13
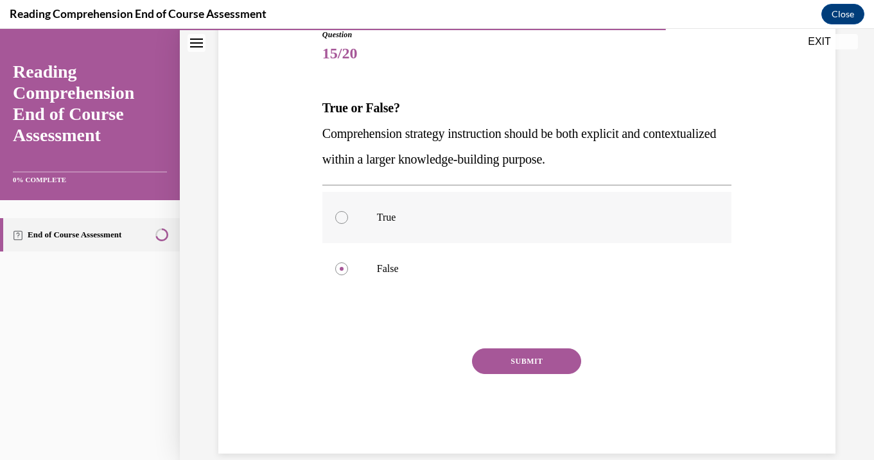
radio input "true"
click at [505, 367] on button "SUBMIT" at bounding box center [526, 362] width 109 height 26
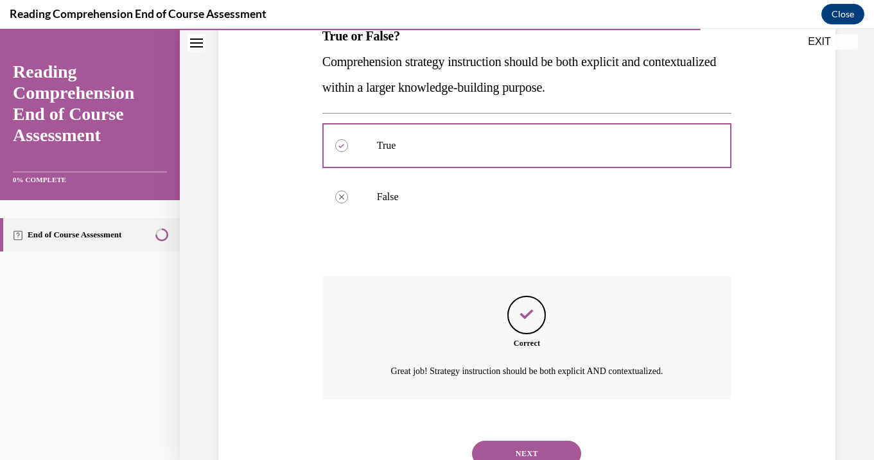
scroll to position [257, 0]
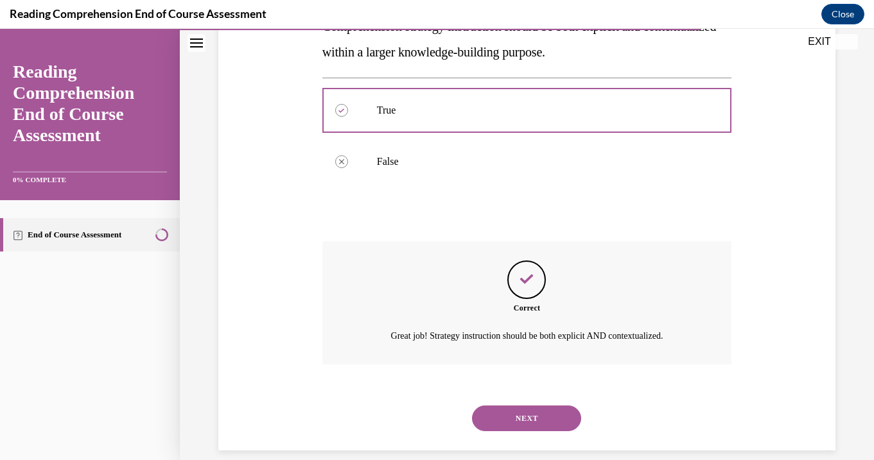
click at [521, 406] on button "NEXT" at bounding box center [526, 419] width 109 height 26
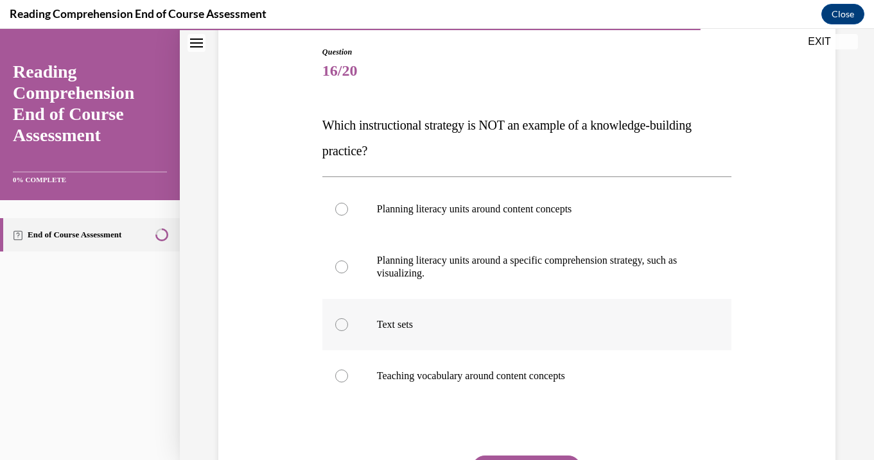
scroll to position [148, 0]
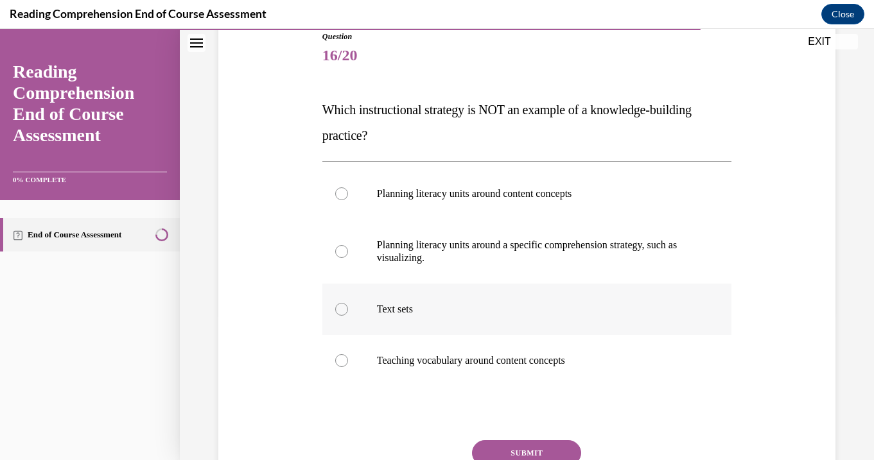
click at [504, 308] on p "Text sets" at bounding box center [538, 309] width 322 height 13
click at [348, 308] on input "Text sets" at bounding box center [341, 309] width 13 height 13
radio input "true"
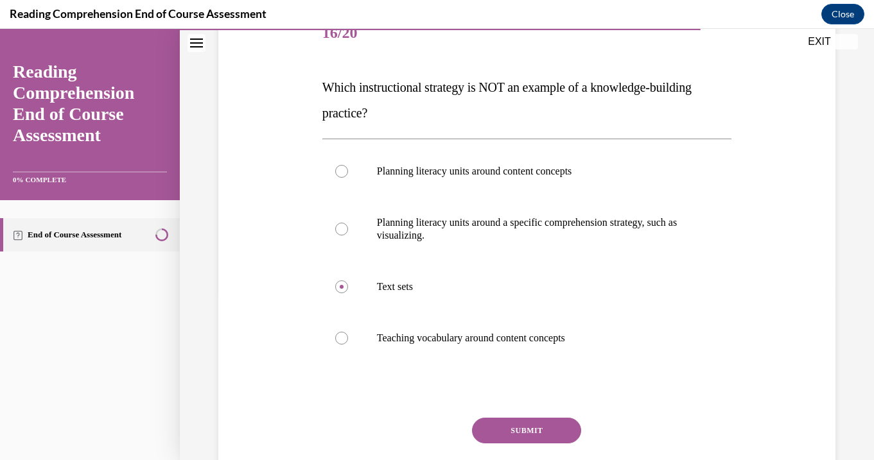
click at [532, 432] on button "SUBMIT" at bounding box center [526, 431] width 109 height 26
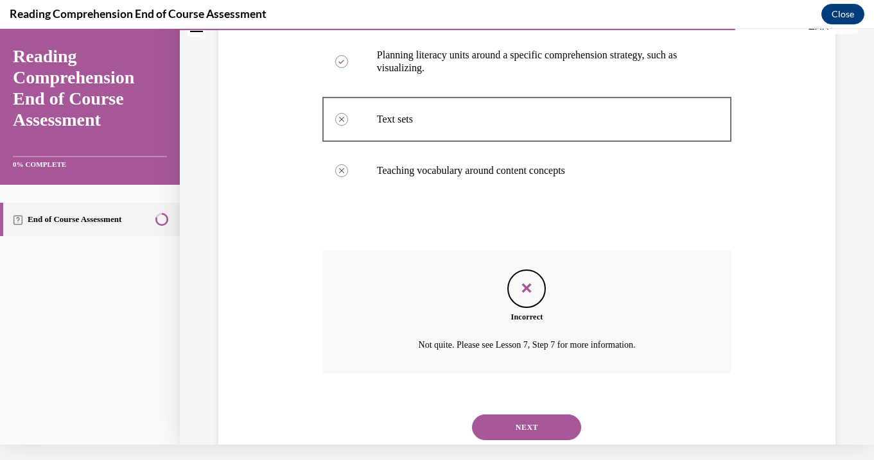
scroll to position [347, 0]
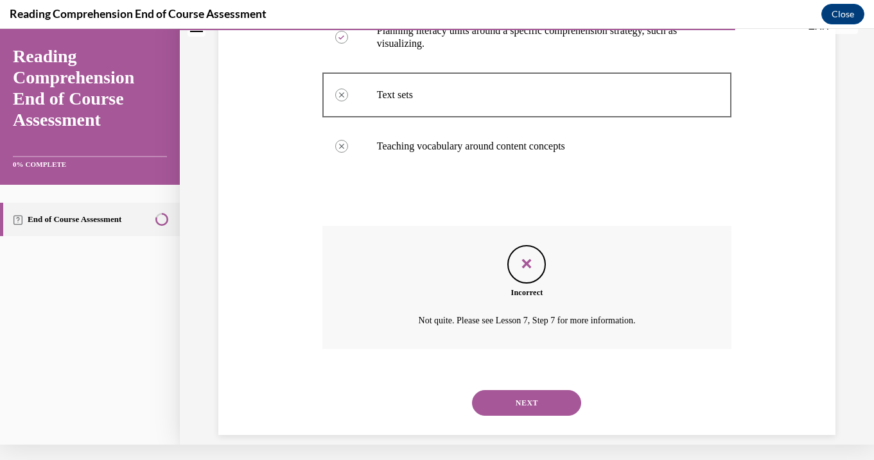
click at [522, 390] on button "NEXT" at bounding box center [526, 403] width 109 height 26
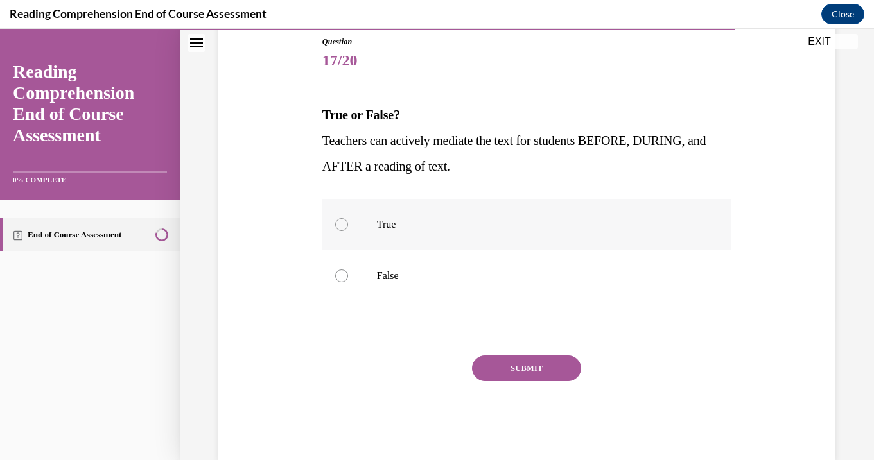
click at [502, 236] on label "True" at bounding box center [526, 224] width 409 height 51
click at [348, 231] on input "True" at bounding box center [341, 224] width 13 height 13
radio input "true"
click at [520, 365] on button "SUBMIT" at bounding box center [526, 369] width 109 height 26
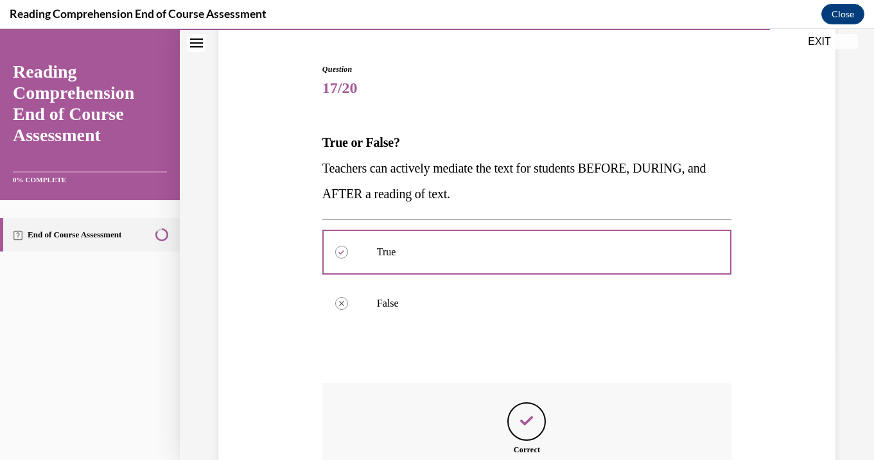
scroll to position [272, 0]
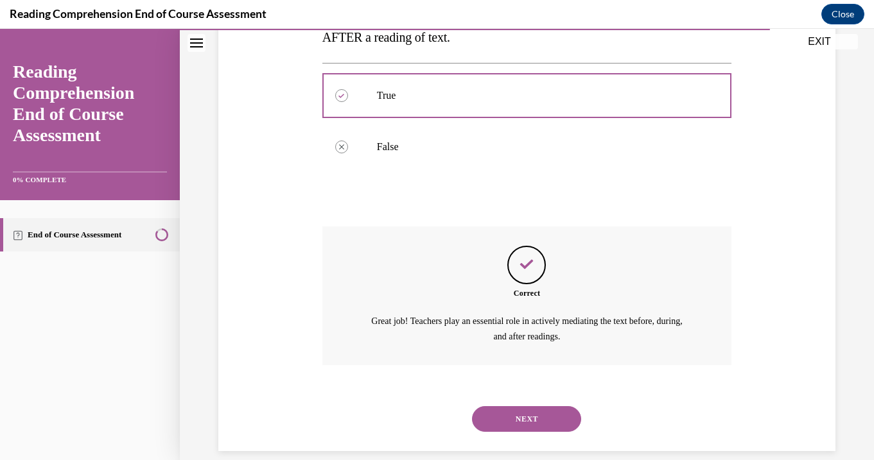
click at [522, 410] on button "NEXT" at bounding box center [526, 420] width 109 height 26
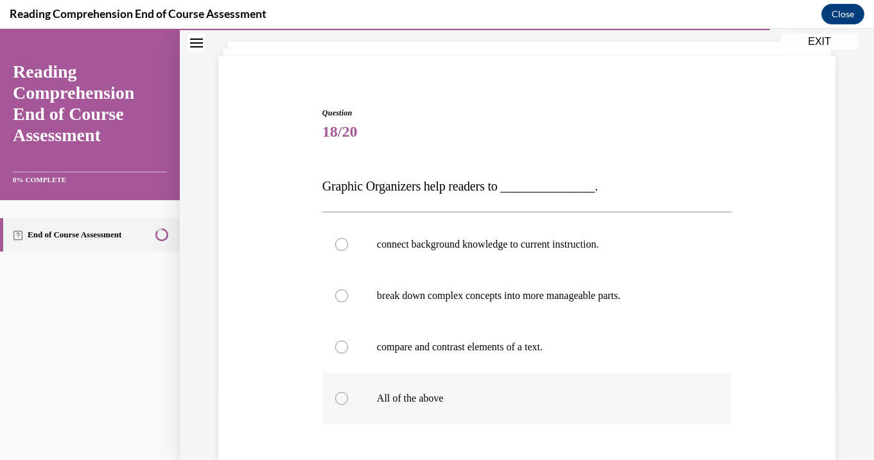
click at [512, 395] on p "All of the above" at bounding box center [538, 398] width 322 height 13
click at [348, 395] on input "All of the above" at bounding box center [341, 398] width 13 height 13
radio input "true"
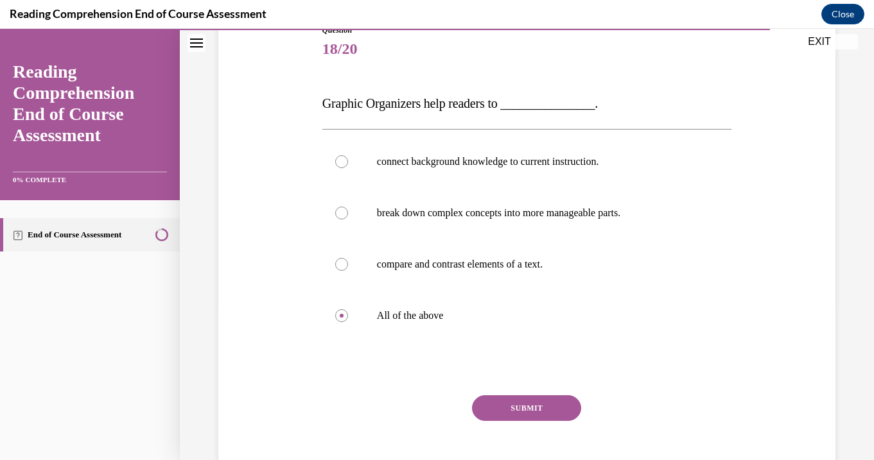
click at [512, 408] on button "SUBMIT" at bounding box center [526, 409] width 109 height 26
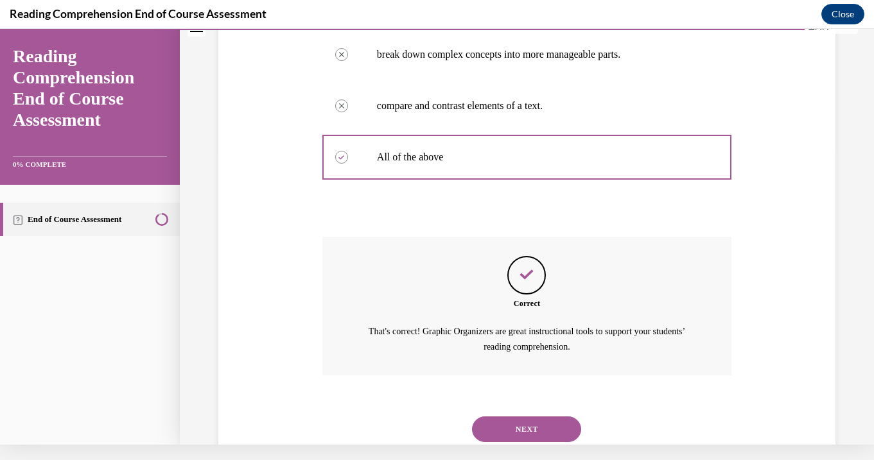
scroll to position [323, 0]
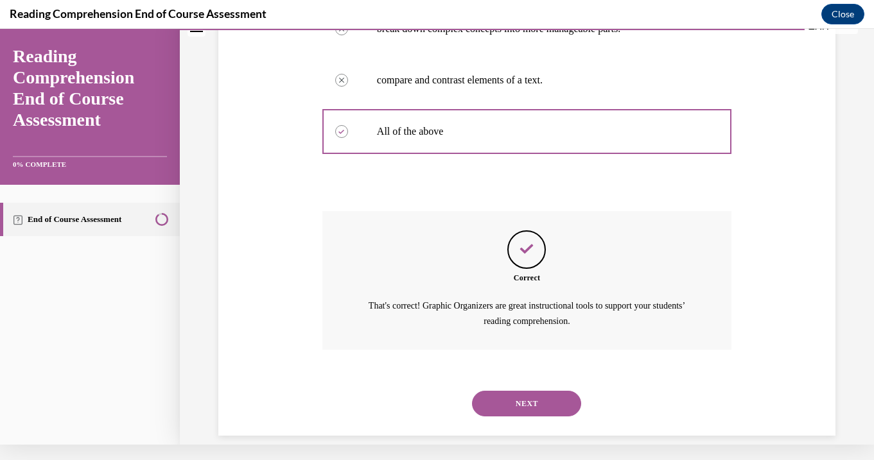
click at [514, 395] on button "NEXT" at bounding box center [526, 404] width 109 height 26
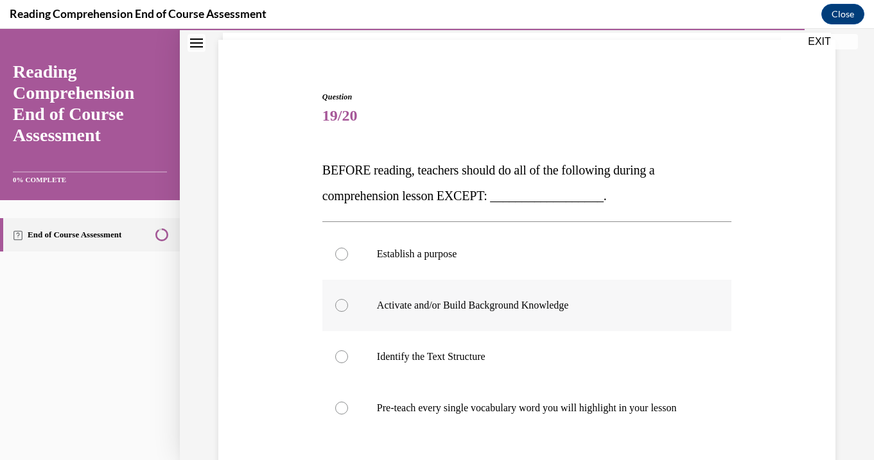
scroll to position [89, 0]
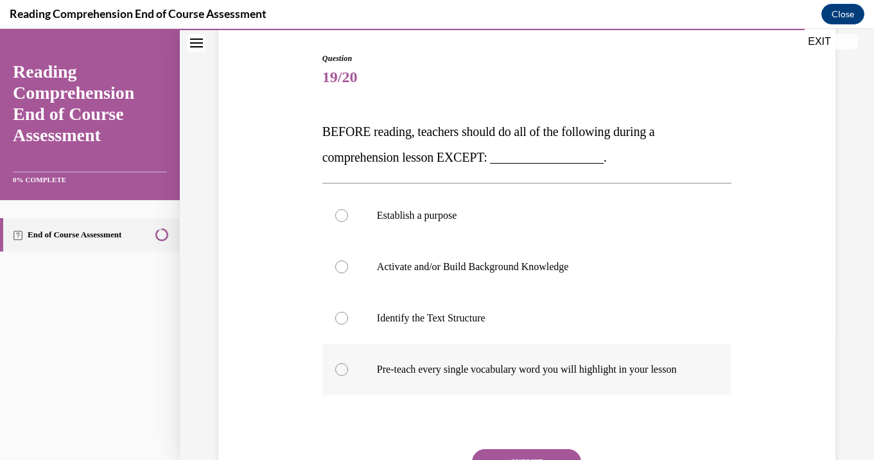
click at [505, 377] on label "Pre-teach every single vocabulary word you will highlight in your lesson" at bounding box center [526, 369] width 409 height 51
click at [348, 376] on input "Pre-teach every single vocabulary word you will highlight in your lesson" at bounding box center [341, 370] width 13 height 13
radio input "true"
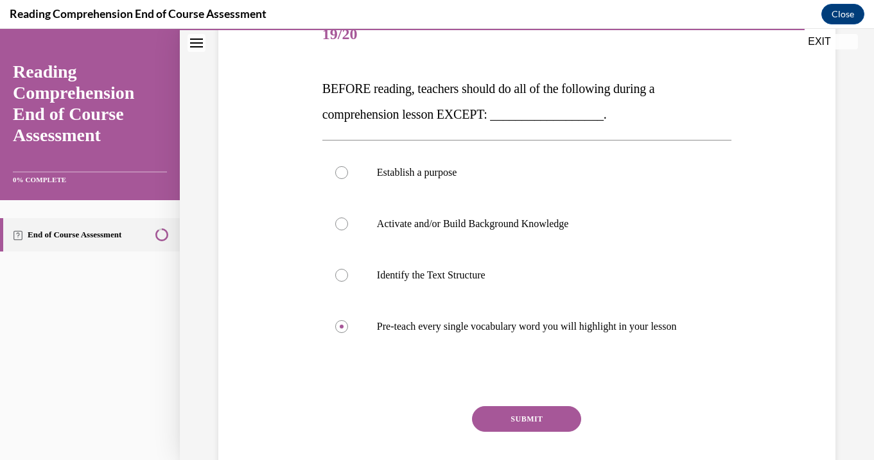
click at [513, 414] on button "SUBMIT" at bounding box center [526, 420] width 109 height 26
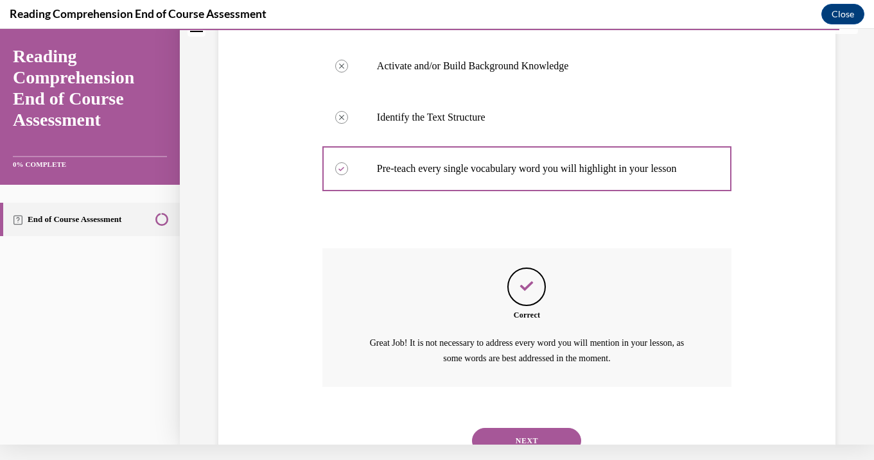
scroll to position [349, 0]
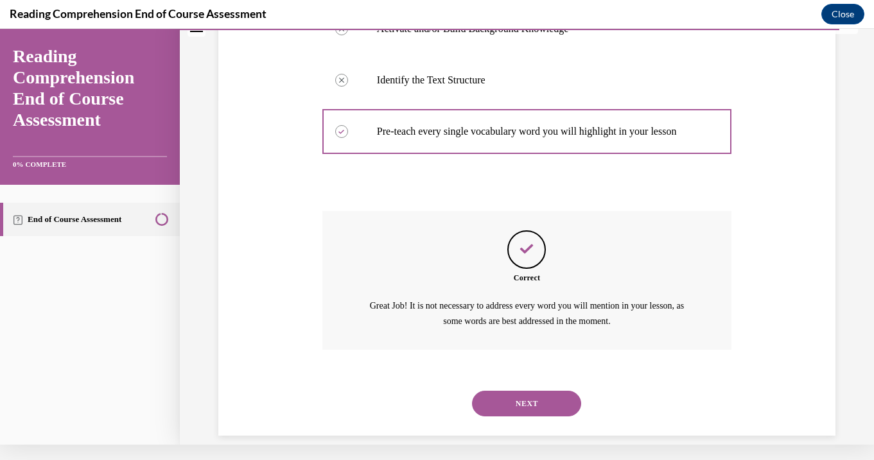
click at [531, 391] on button "NEXT" at bounding box center [526, 404] width 109 height 26
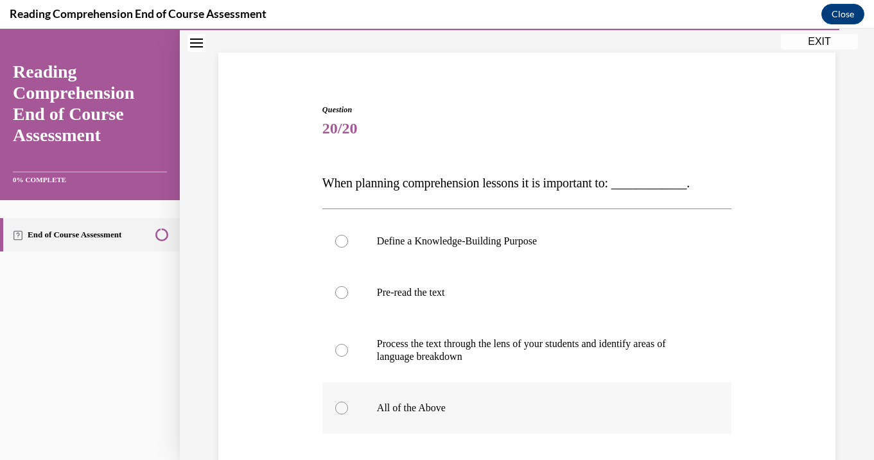
click at [528, 401] on label "All of the Above" at bounding box center [526, 408] width 409 height 51
click at [348, 402] on input "All of the Above" at bounding box center [341, 408] width 13 height 13
radio input "true"
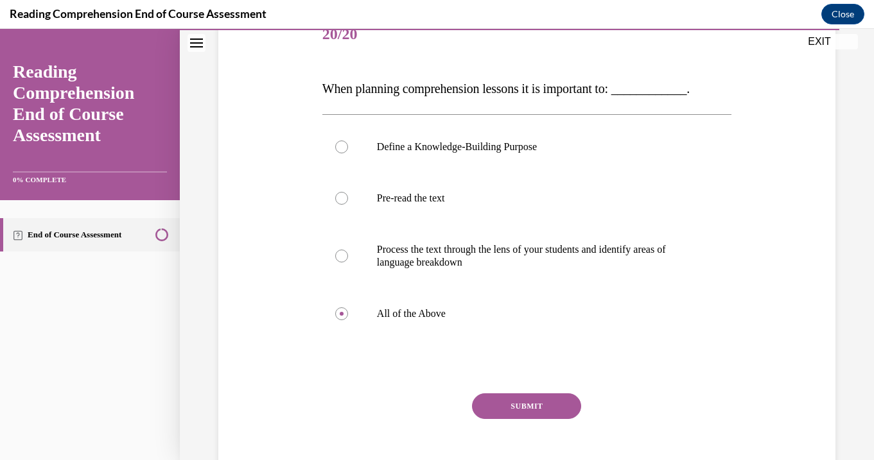
click at [528, 405] on button "SUBMIT" at bounding box center [526, 407] width 109 height 26
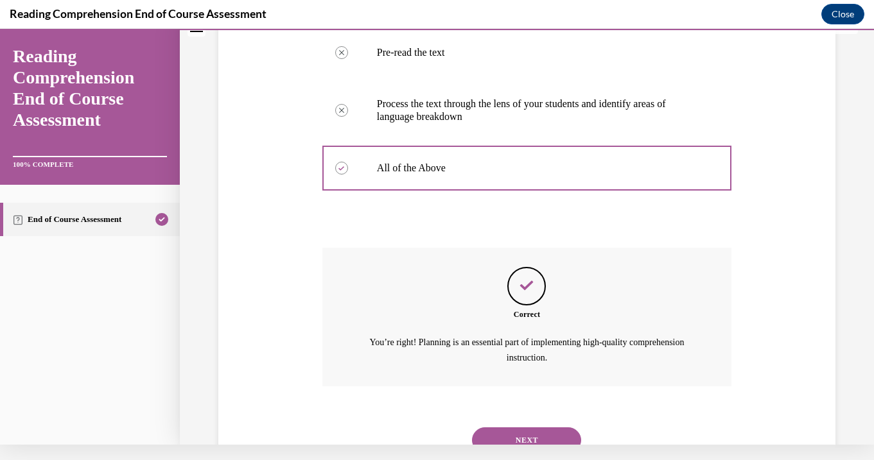
scroll to position [336, 0]
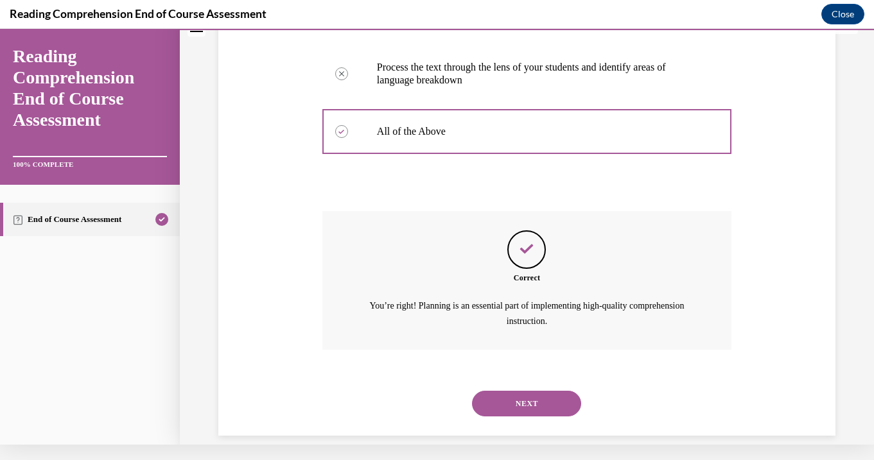
click at [527, 393] on button "NEXT" at bounding box center [526, 404] width 109 height 26
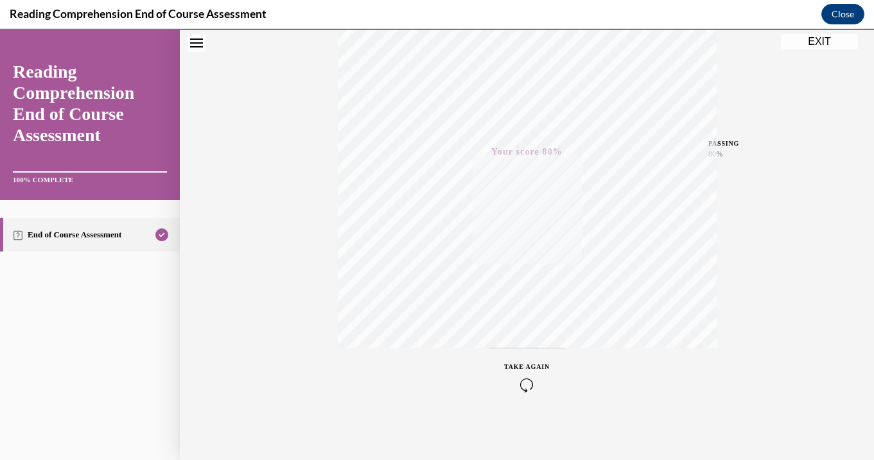
scroll to position [227, 0]
click at [816, 39] on button "EXIT" at bounding box center [819, 41] width 77 height 15
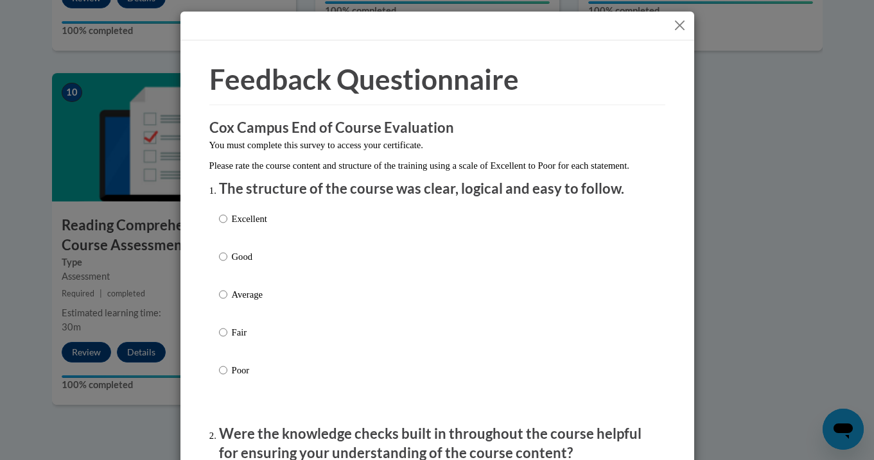
click at [680, 22] on button "Close" at bounding box center [680, 25] width 16 height 16
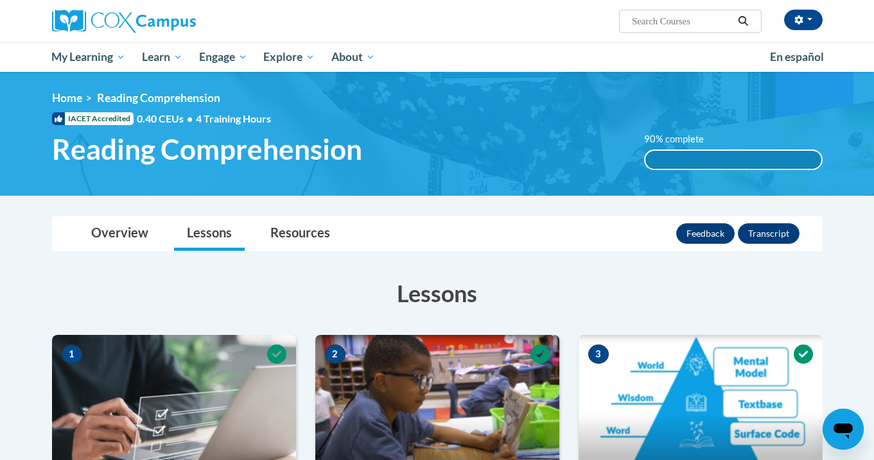
scroll to position [0, 0]
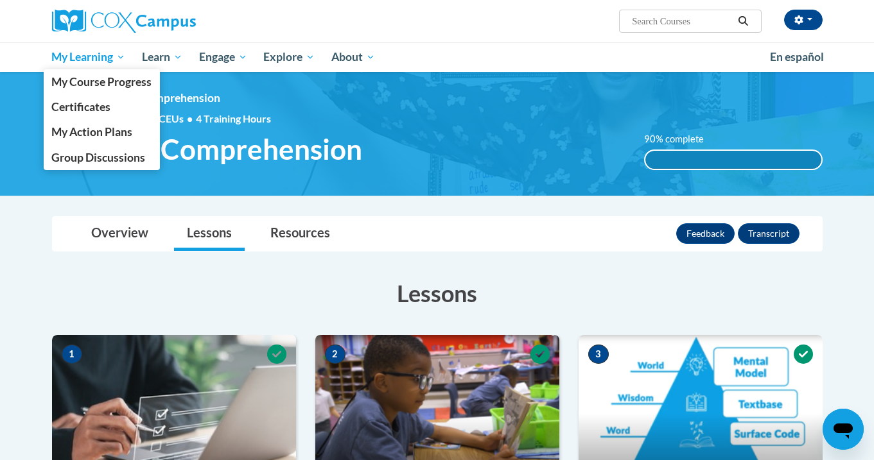
click at [96, 69] on link "My Learning" at bounding box center [89, 57] width 91 height 30
click at [96, 80] on span "My Course Progress" at bounding box center [101, 81] width 100 height 13
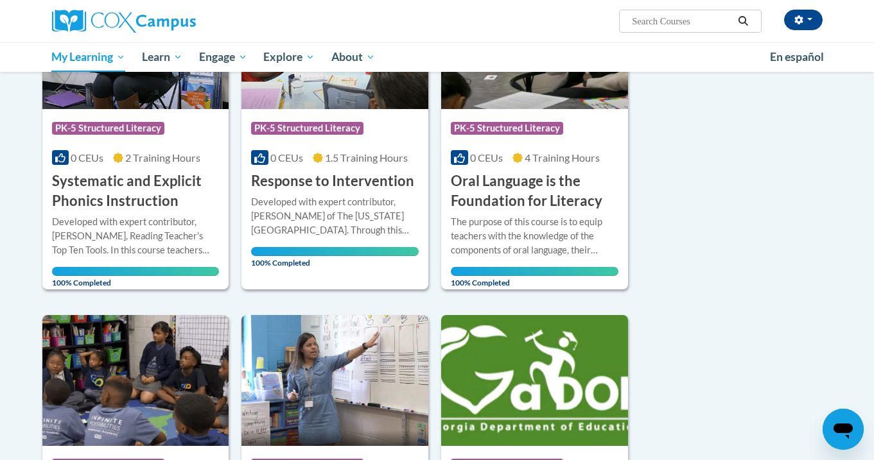
scroll to position [570, 0]
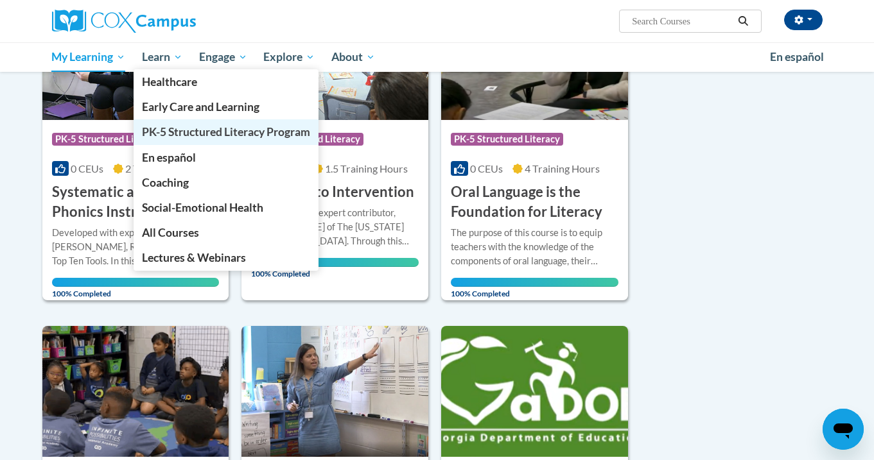
click at [182, 128] on span "PK-5 Structured Literacy Program" at bounding box center [226, 131] width 168 height 13
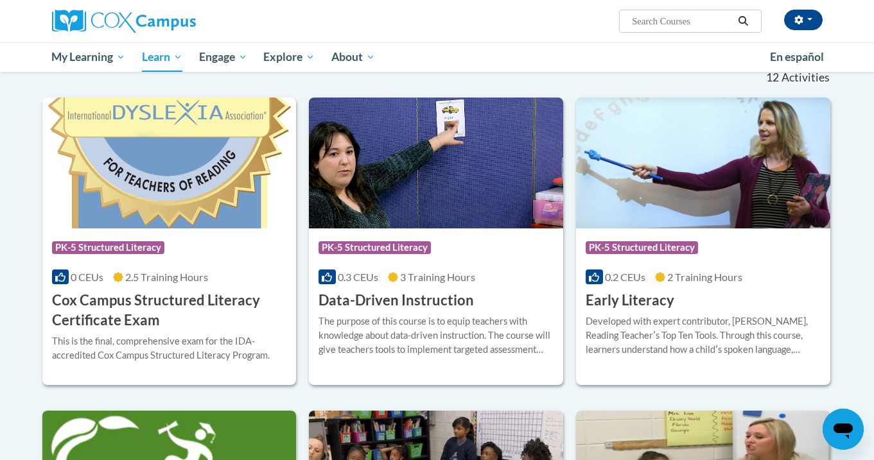
scroll to position [383, 0]
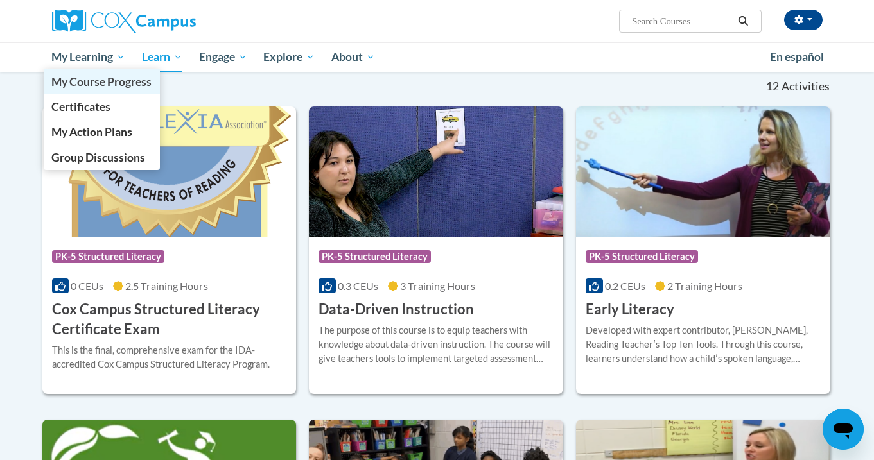
click at [111, 82] on span "My Course Progress" at bounding box center [101, 81] width 100 height 13
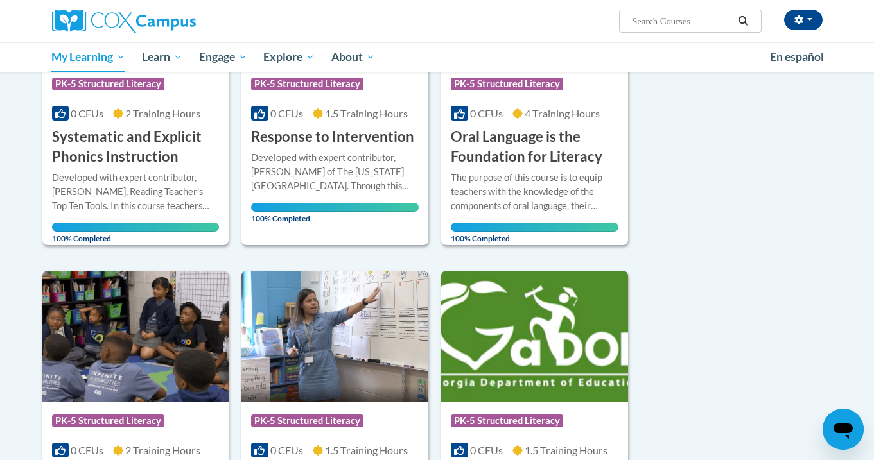
scroll to position [617, 0]
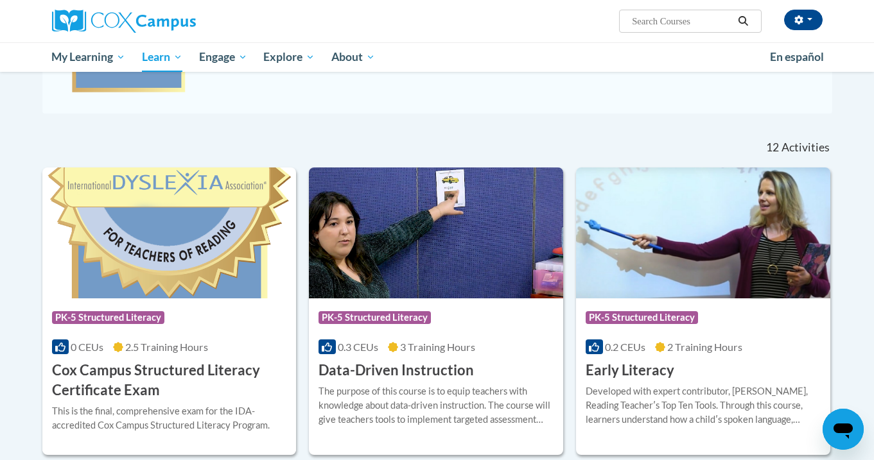
scroll to position [314, 0]
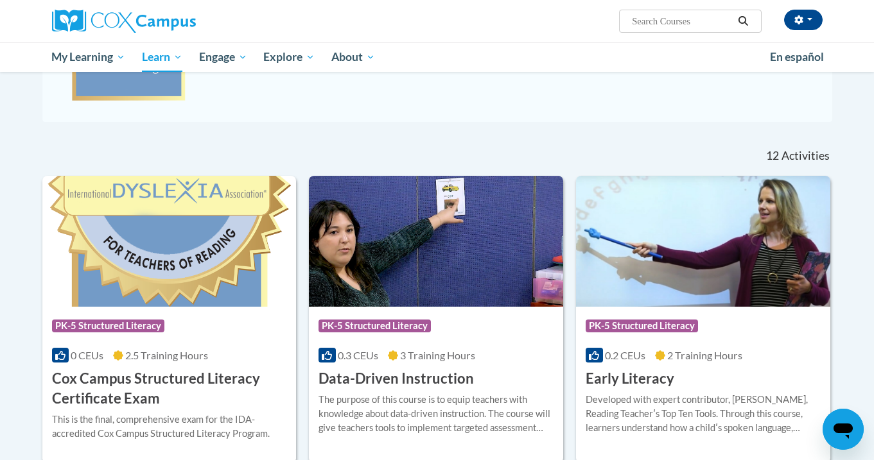
click at [641, 378] on h3 "Early Literacy" at bounding box center [630, 379] width 89 height 20
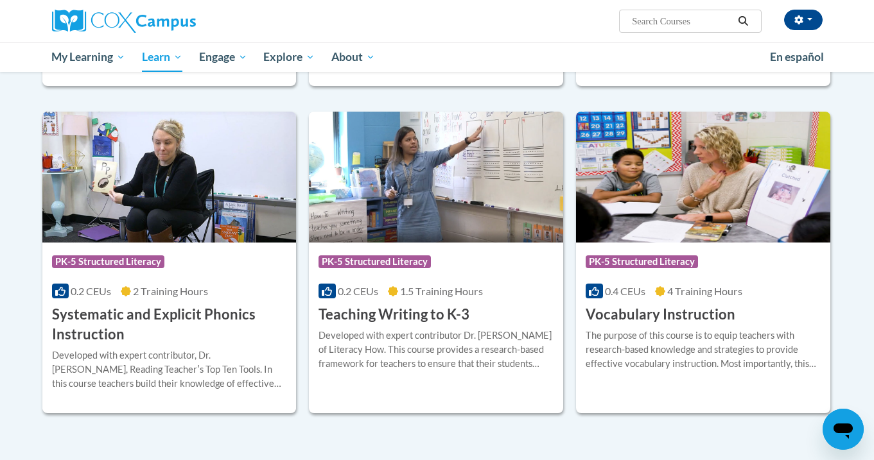
scroll to position [1348, 0]
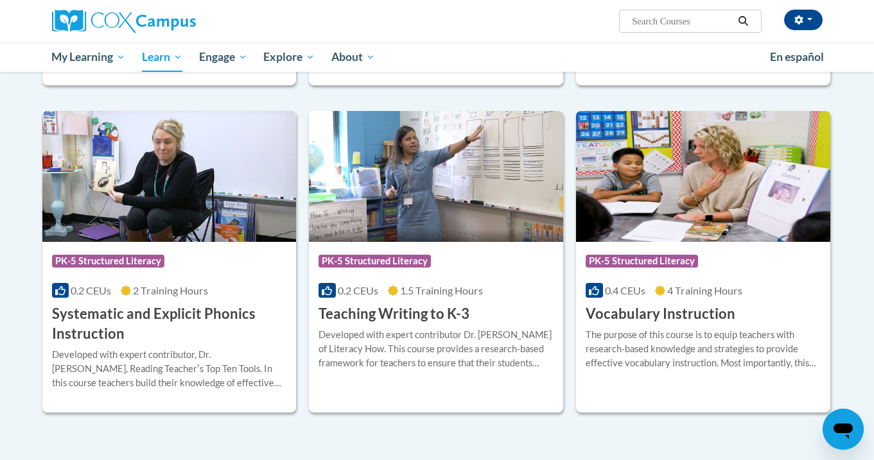
click at [227, 304] on h3 "Systematic and Explicit Phonics Instruction" at bounding box center [169, 324] width 235 height 40
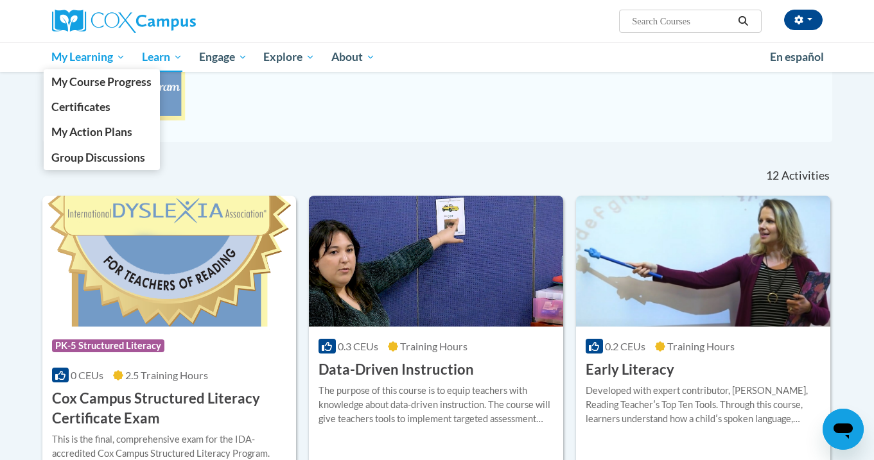
scroll to position [281, 0]
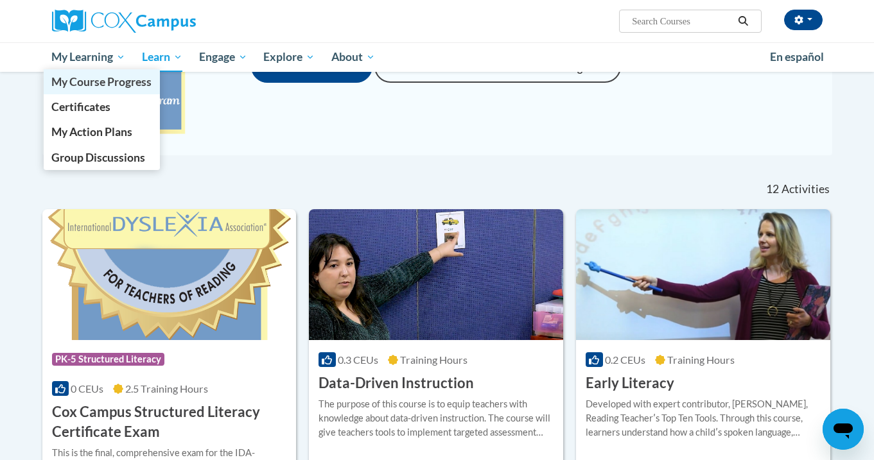
click at [94, 82] on span "My Course Progress" at bounding box center [101, 81] width 100 height 13
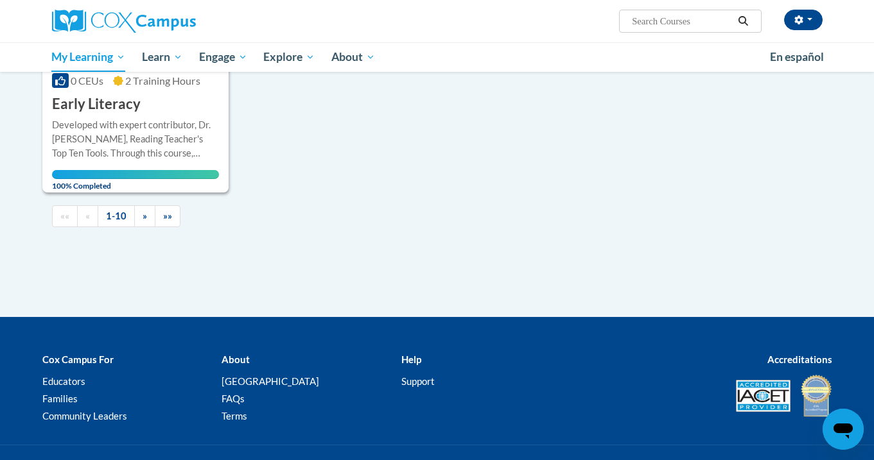
scroll to position [1345, 0]
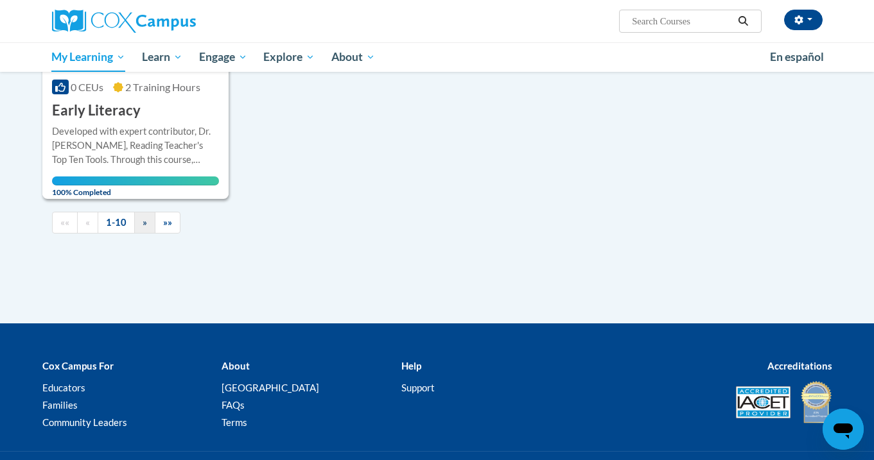
click at [143, 217] on span "»" at bounding box center [145, 222] width 4 height 11
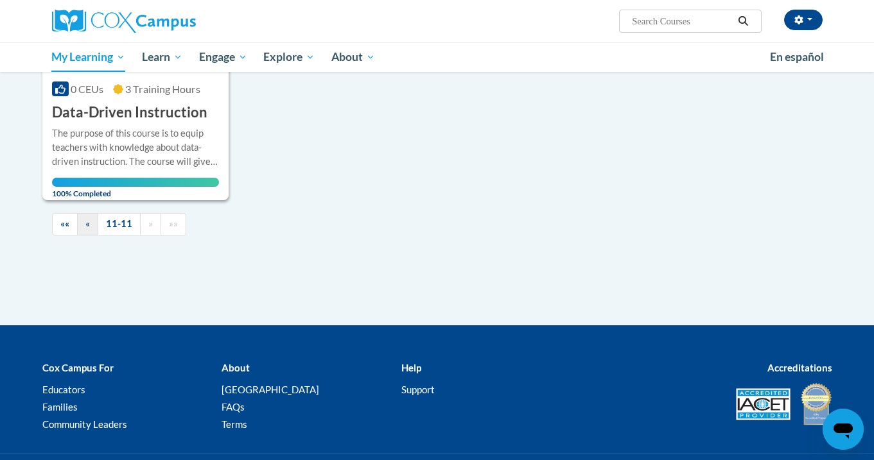
click at [89, 220] on span "«" at bounding box center [87, 223] width 4 height 11
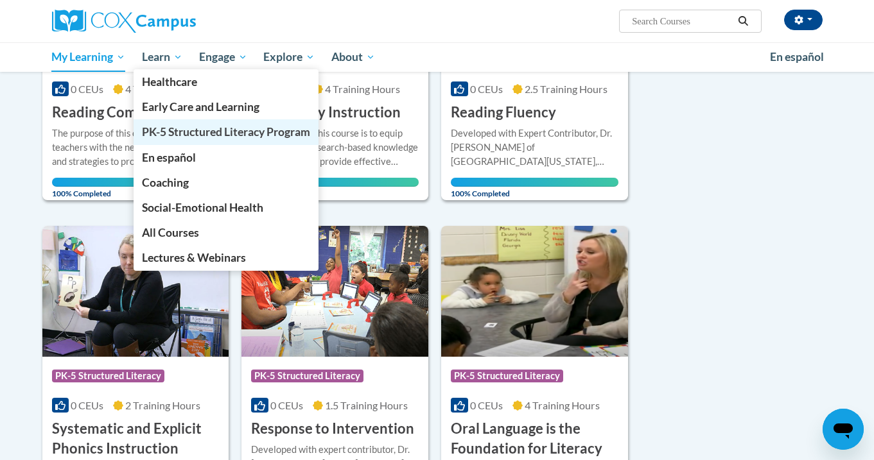
click at [189, 125] on span "PK-5 Structured Literacy Program" at bounding box center [226, 131] width 168 height 13
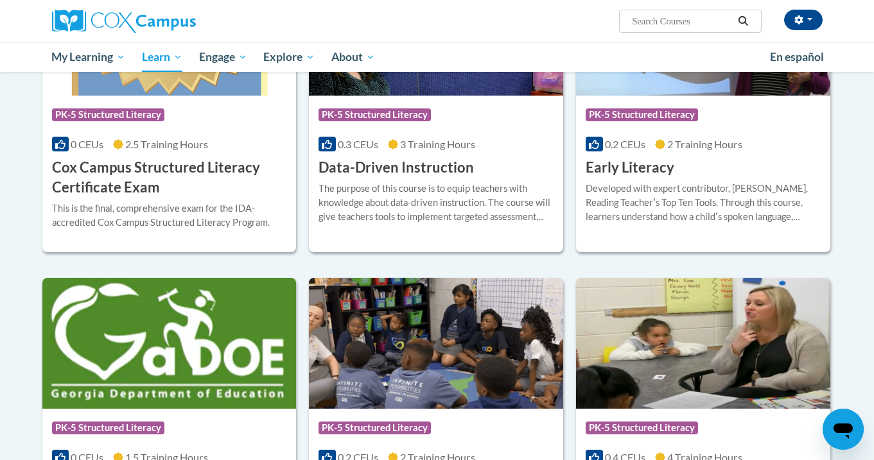
scroll to position [459, 0]
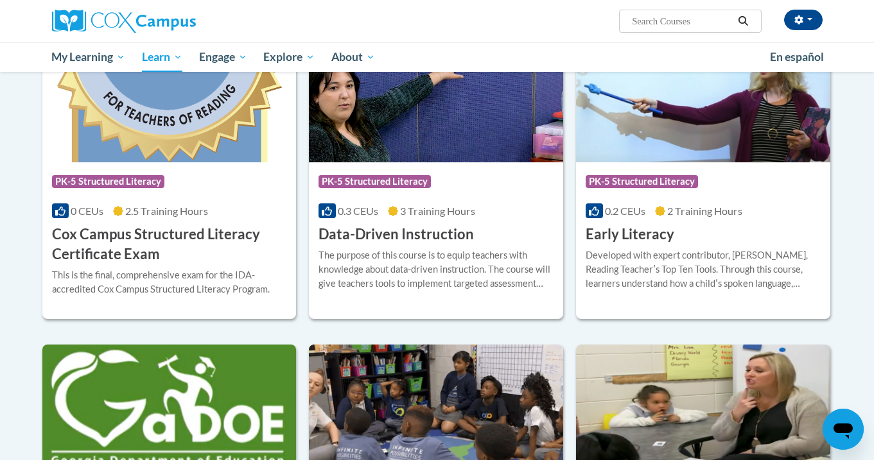
click at [188, 236] on h3 "Cox Campus Structured Literacy Certificate Exam" at bounding box center [169, 245] width 235 height 40
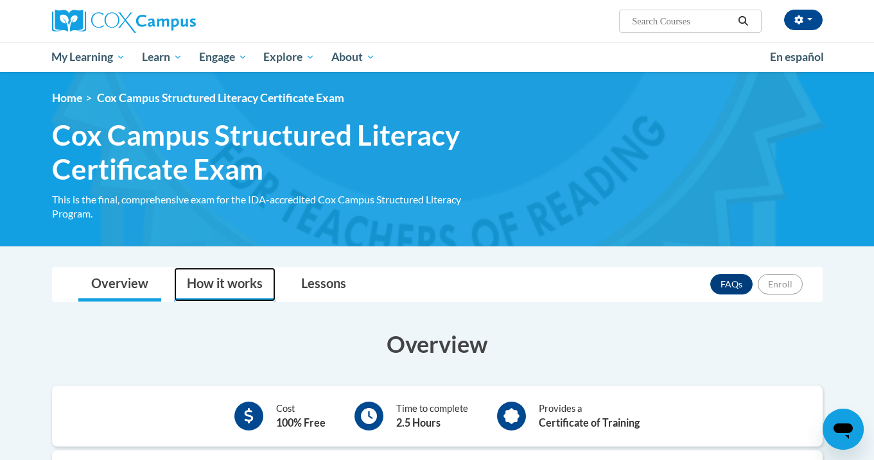
click at [259, 278] on link "How it works" at bounding box center [224, 285] width 101 height 34
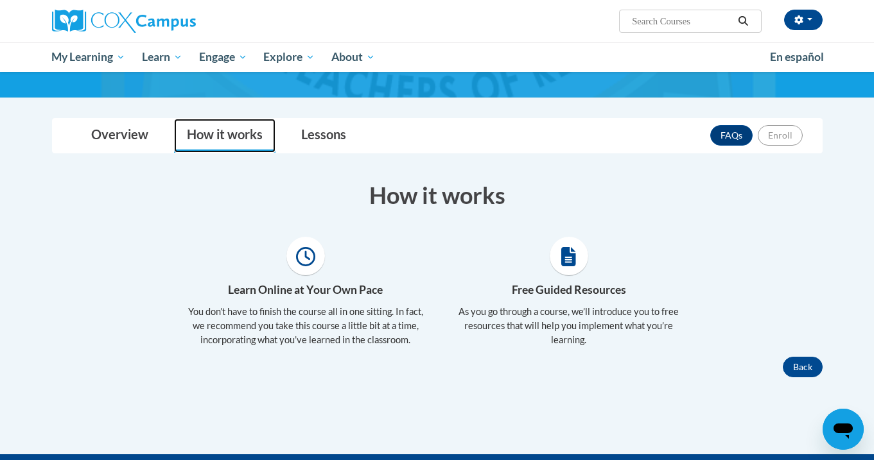
scroll to position [154, 0]
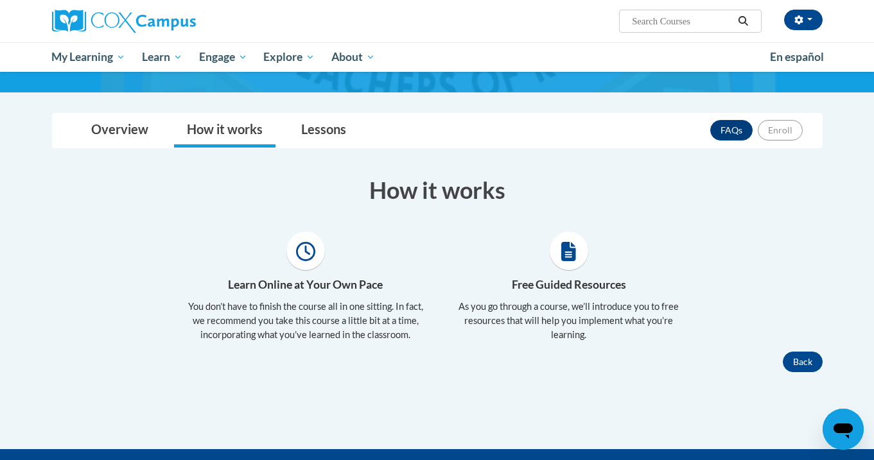
click at [341, 157] on div "Toggle navigation Overview How it works Lessons FAQs Enroll Overview Cost 100% …" at bounding box center [437, 242] width 790 height 259
click at [326, 121] on link "Lessons" at bounding box center [323, 131] width 71 height 34
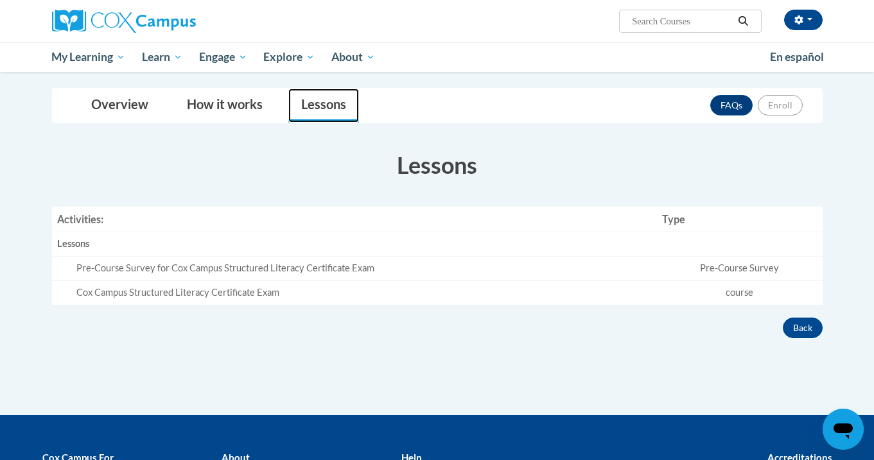
scroll to position [182, 0]
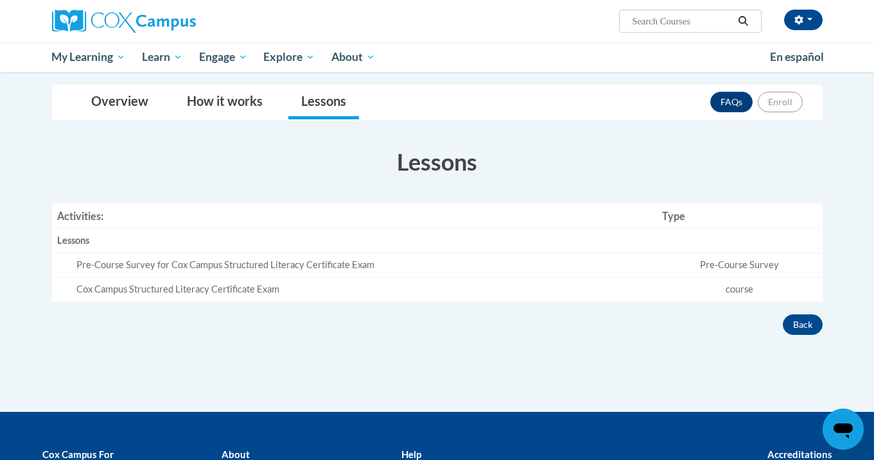
click at [792, 89] on div "FAQs Enroll" at bounding box center [756, 101] width 92 height 33
click at [110, 94] on link "Overview" at bounding box center [119, 102] width 83 height 34
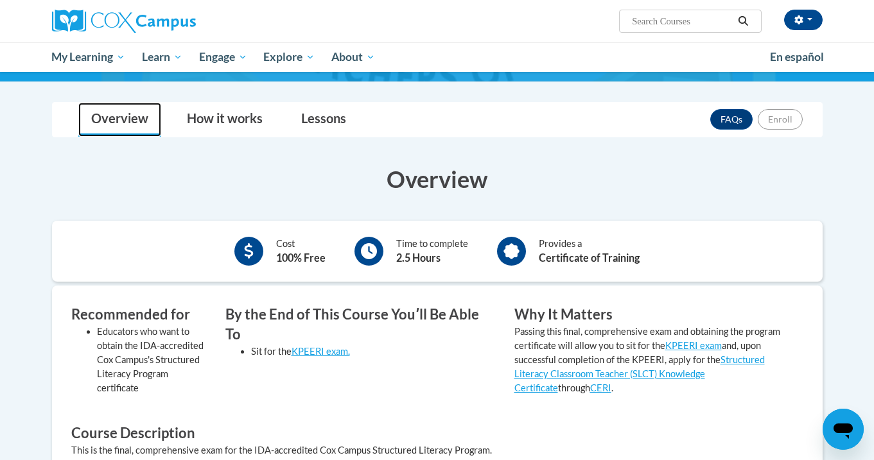
scroll to position [158, 0]
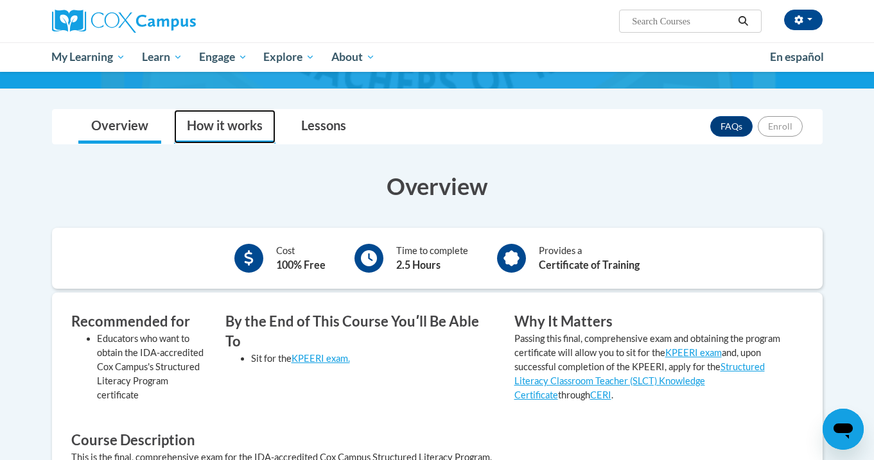
click at [224, 132] on link "How it works" at bounding box center [224, 127] width 101 height 34
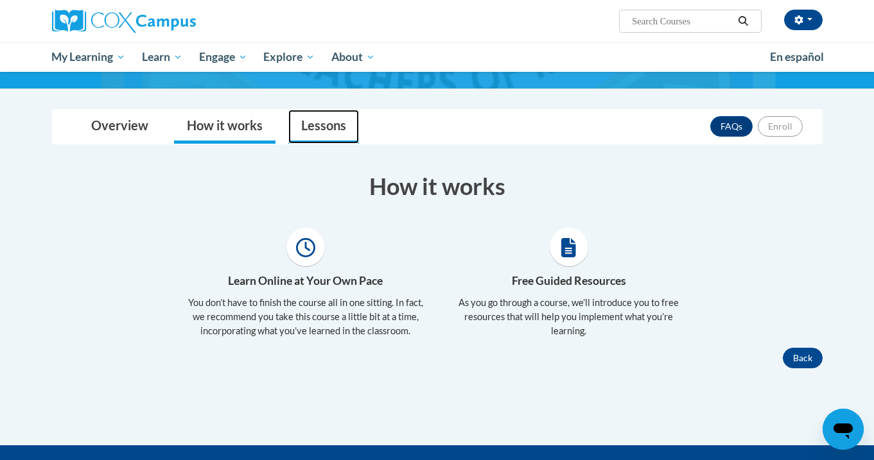
click at [317, 118] on link "Lessons" at bounding box center [323, 127] width 71 height 34
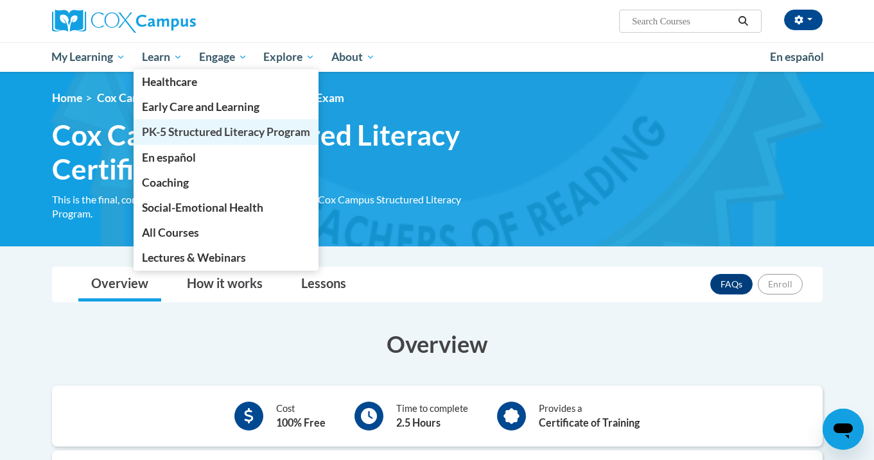
click at [186, 130] on span "PK-5 Structured Literacy Program" at bounding box center [226, 131] width 168 height 13
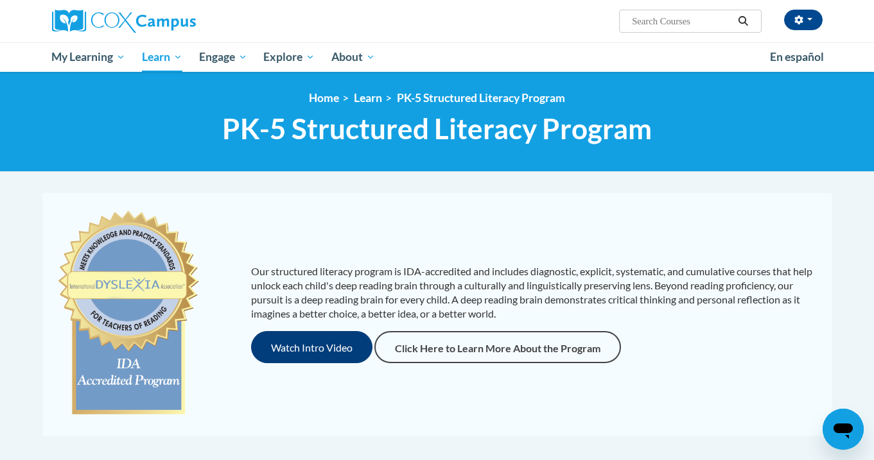
click at [284, 345] on button "Watch Intro Video" at bounding box center [311, 347] width 121 height 32
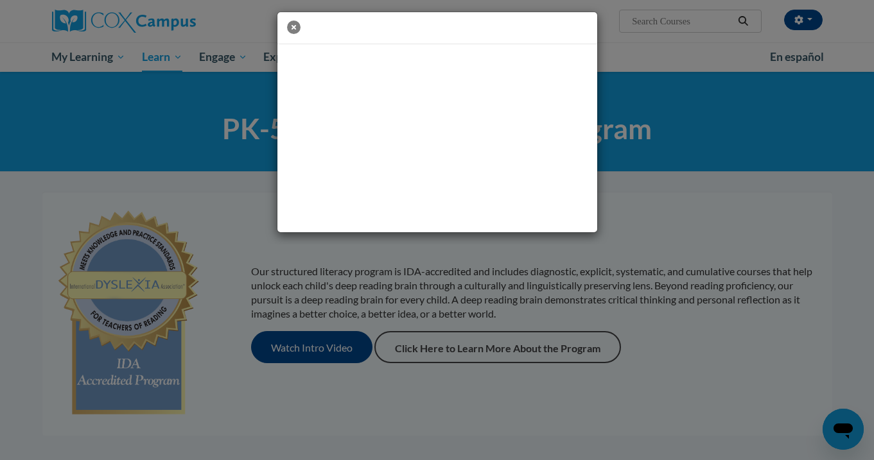
click at [293, 32] on icon "button" at bounding box center [293, 27] width 13 height 13
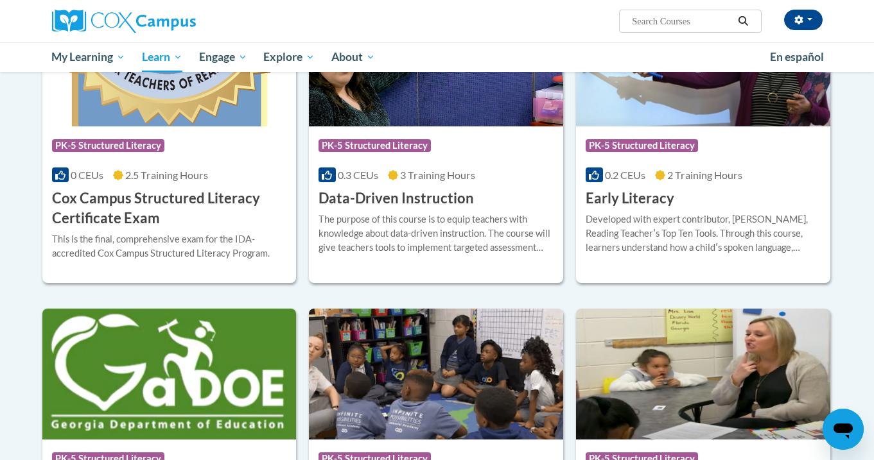
scroll to position [500, 0]
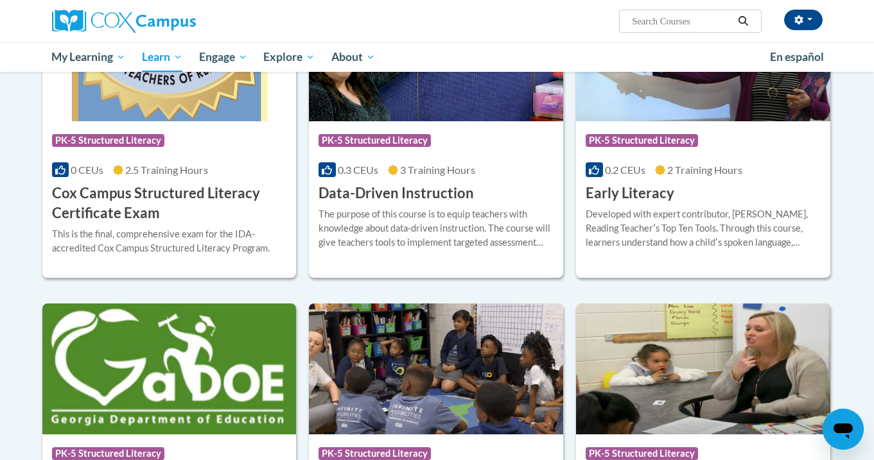
click at [184, 209] on h3 "Cox Campus Structured Literacy Certificate Exam" at bounding box center [169, 204] width 235 height 40
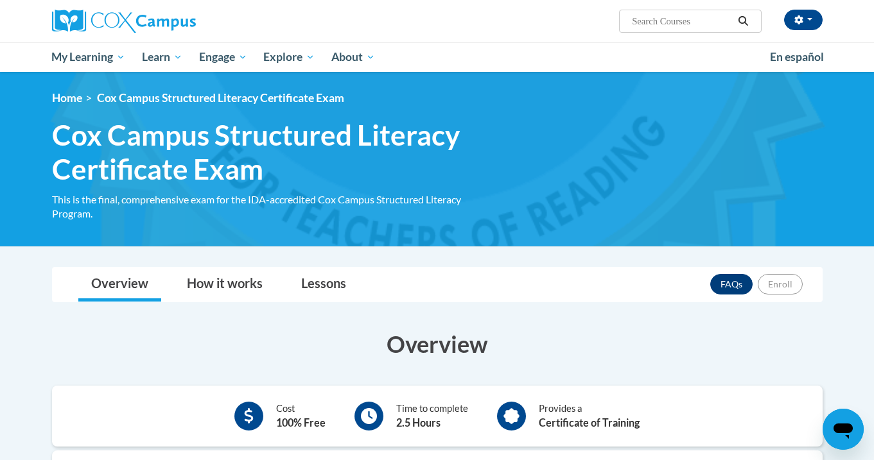
click at [728, 279] on link "FAQs" at bounding box center [731, 284] width 42 height 21
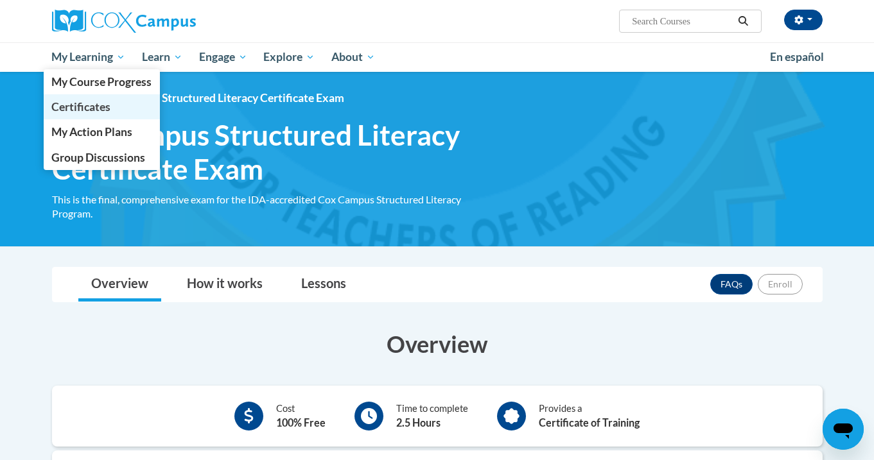
click at [90, 102] on span "Certificates" at bounding box center [80, 106] width 59 height 13
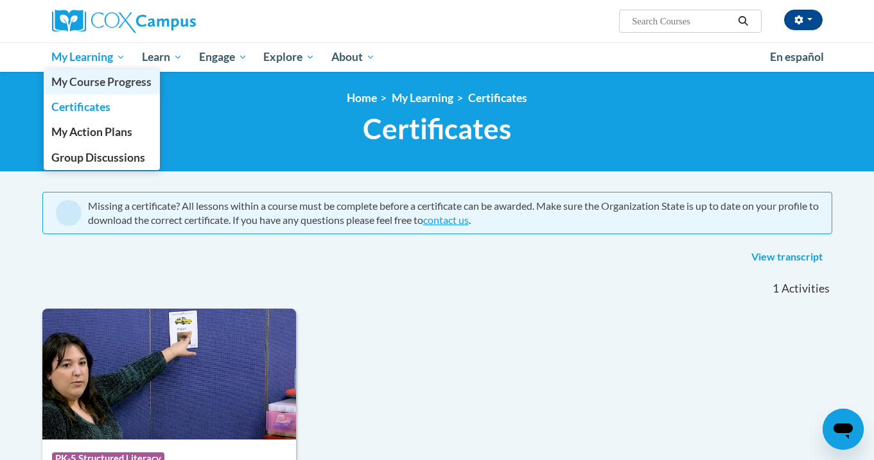
click at [94, 89] on span "My Course Progress" at bounding box center [101, 81] width 100 height 13
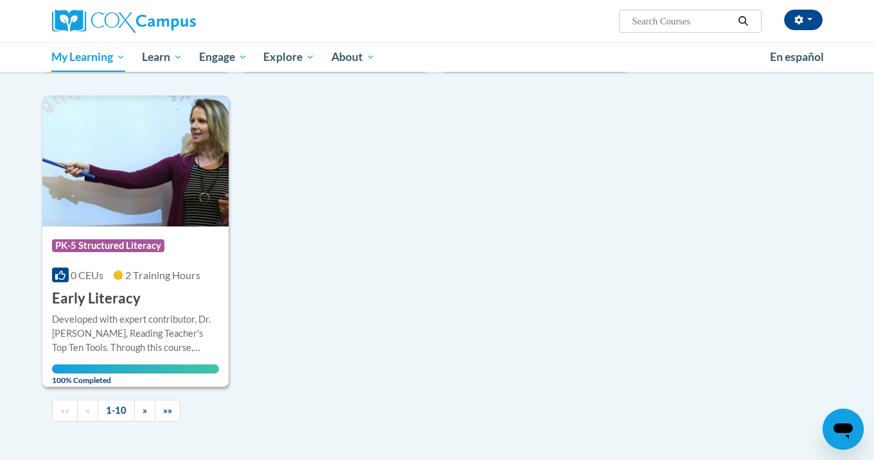
scroll to position [1159, 0]
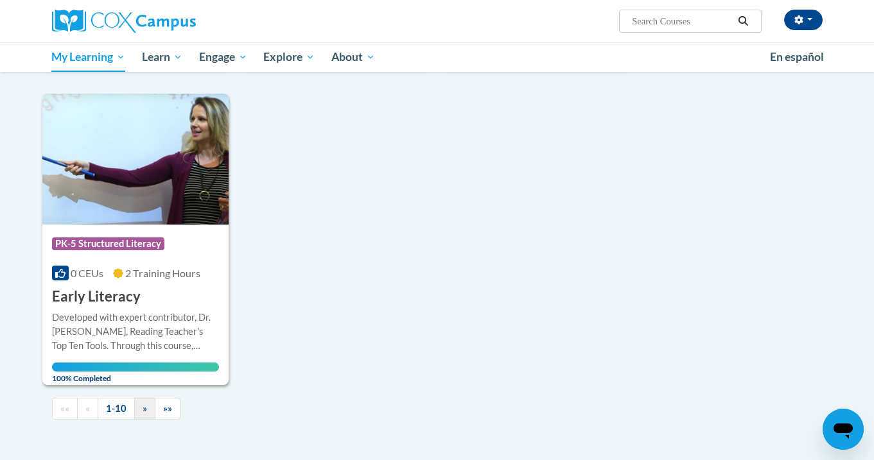
click at [147, 403] on link "»" at bounding box center [144, 409] width 21 height 22
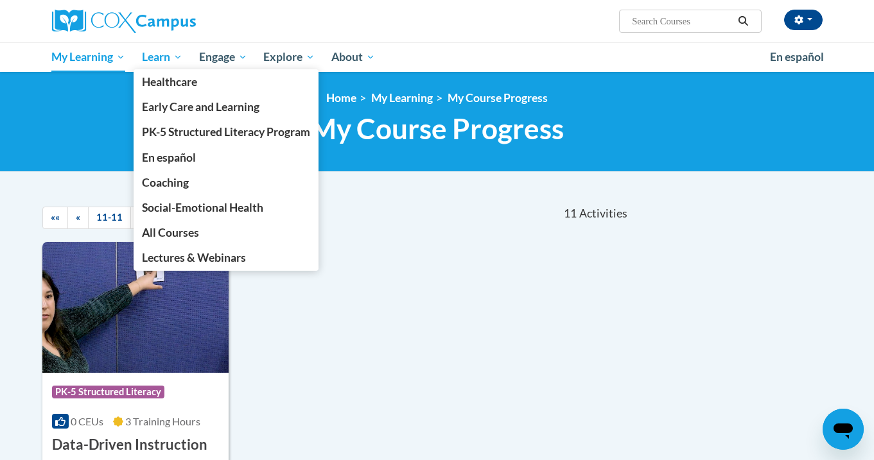
scroll to position [0, 0]
click at [173, 132] on span "PK-5 Structured Literacy Program" at bounding box center [226, 131] width 168 height 13
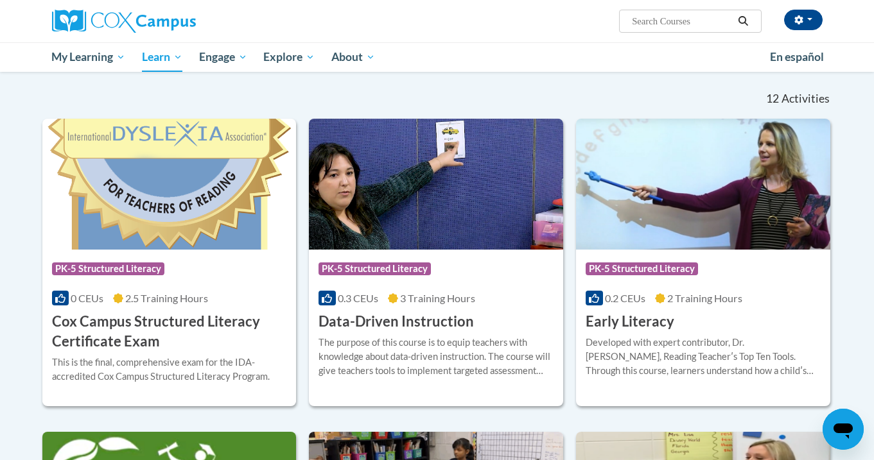
scroll to position [377, 0]
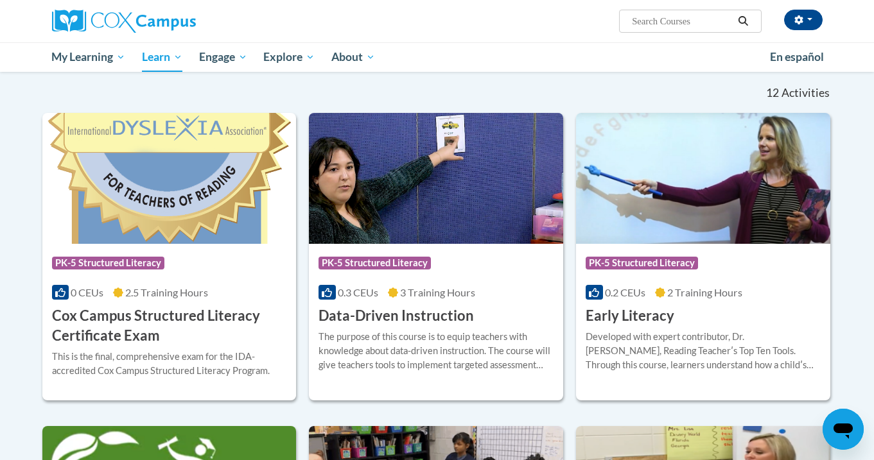
click at [181, 324] on h3 "Cox Campus Structured Literacy Certificate Exam" at bounding box center [169, 326] width 235 height 40
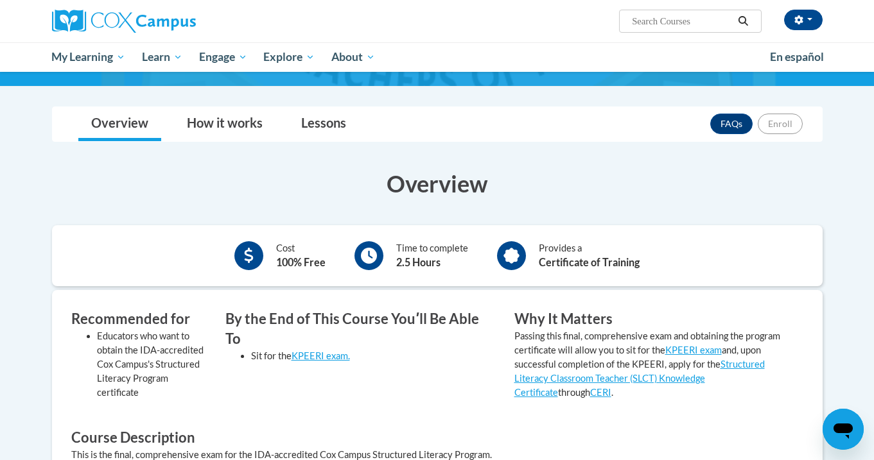
scroll to position [150, 0]
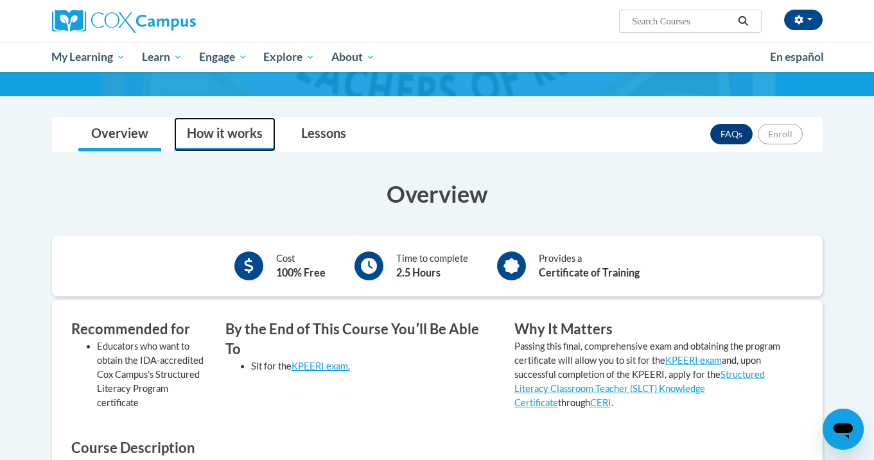
click at [239, 139] on link "How it works" at bounding box center [224, 135] width 101 height 34
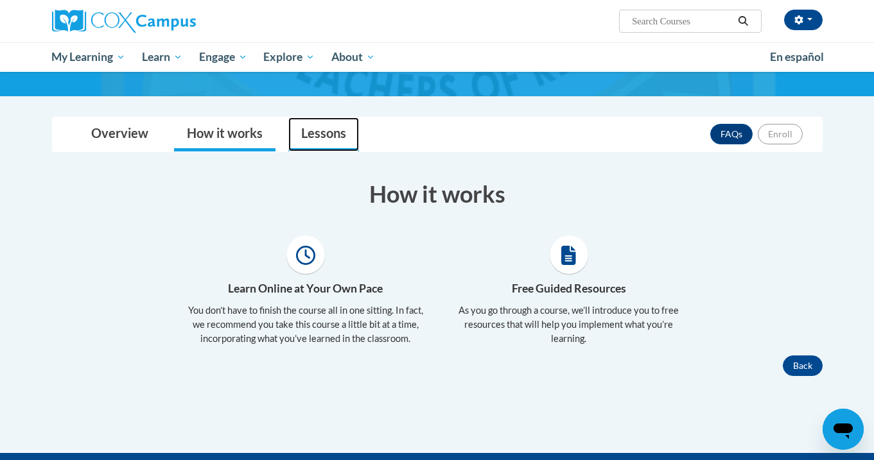
click at [313, 137] on link "Lessons" at bounding box center [323, 135] width 71 height 34
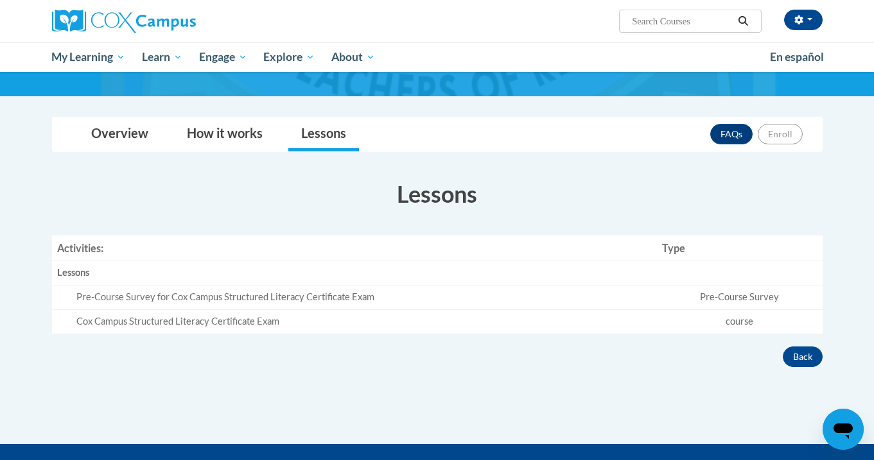
click at [425, 268] on div "Lessons" at bounding box center [354, 273] width 595 height 13
click at [281, 310] on td "Cox Campus Structured Literacy Certificate Exam" at bounding box center [355, 322] width 606 height 24
click at [231, 315] on div "Cox Campus Structured Literacy Certificate Exam" at bounding box center [364, 321] width 576 height 13
click at [211, 304] on td "Pre-Course Survey for Cox Campus Structured Literacy Certificate Exam" at bounding box center [355, 298] width 606 height 24
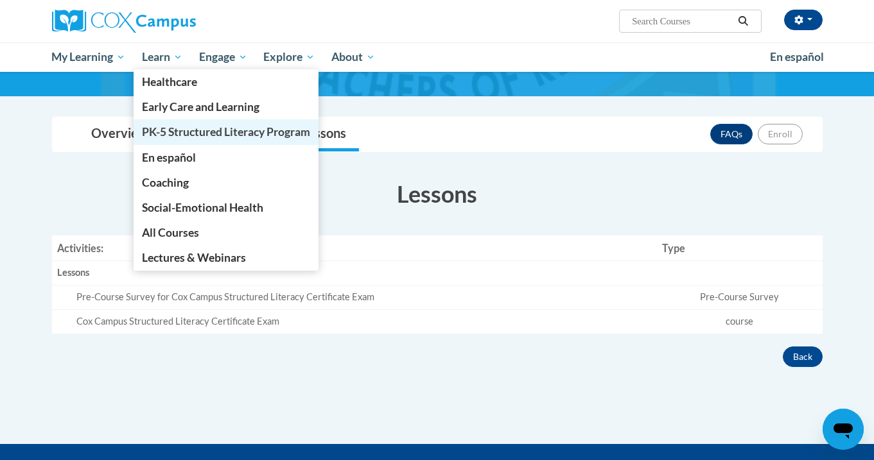
click at [177, 128] on span "PK-5 Structured Literacy Program" at bounding box center [226, 131] width 168 height 13
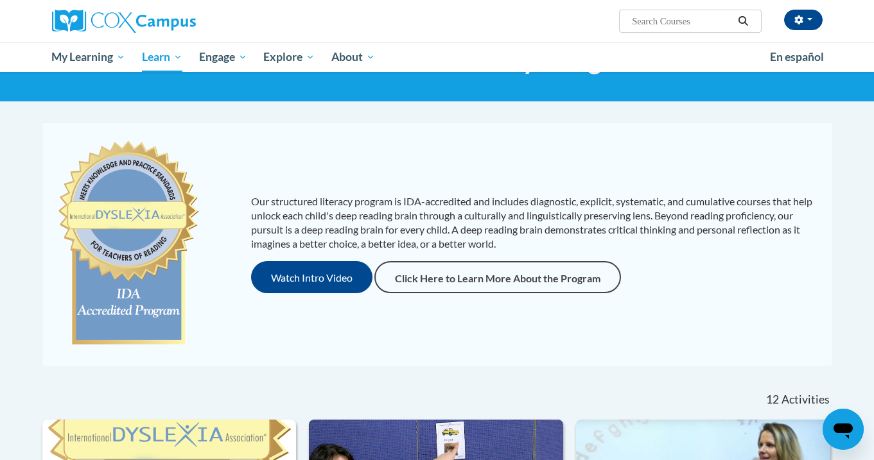
scroll to position [6, 0]
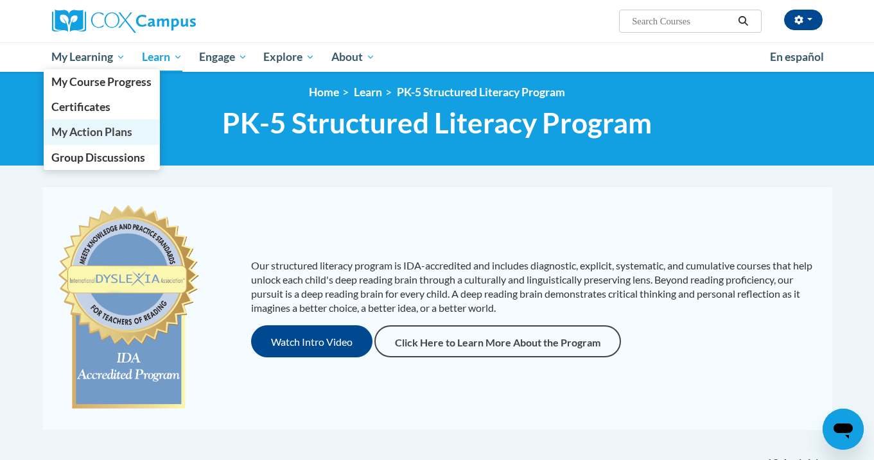
click at [96, 119] on link "My Action Plans" at bounding box center [102, 131] width 117 height 25
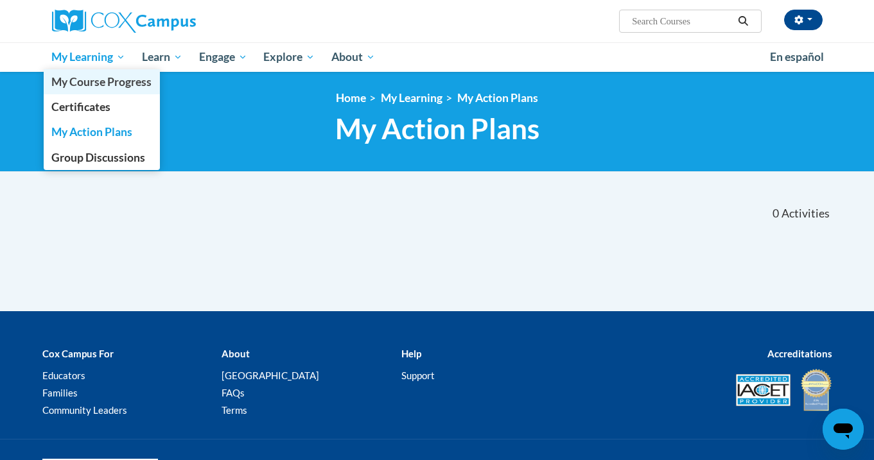
click at [83, 83] on span "My Course Progress" at bounding box center [101, 81] width 100 height 13
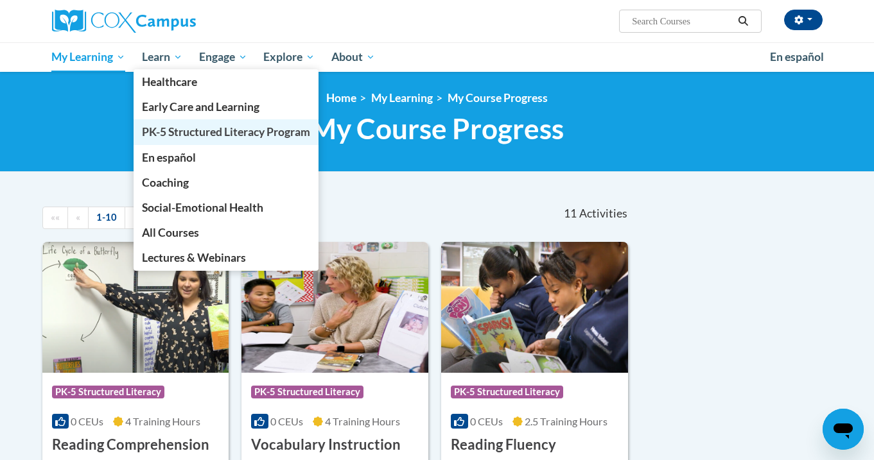
click at [170, 128] on span "PK-5 Structured Literacy Program" at bounding box center [226, 131] width 168 height 13
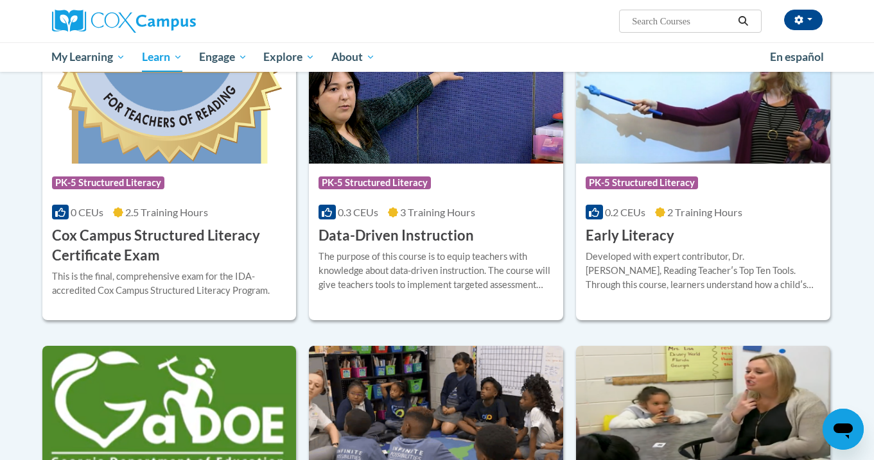
scroll to position [375, 0]
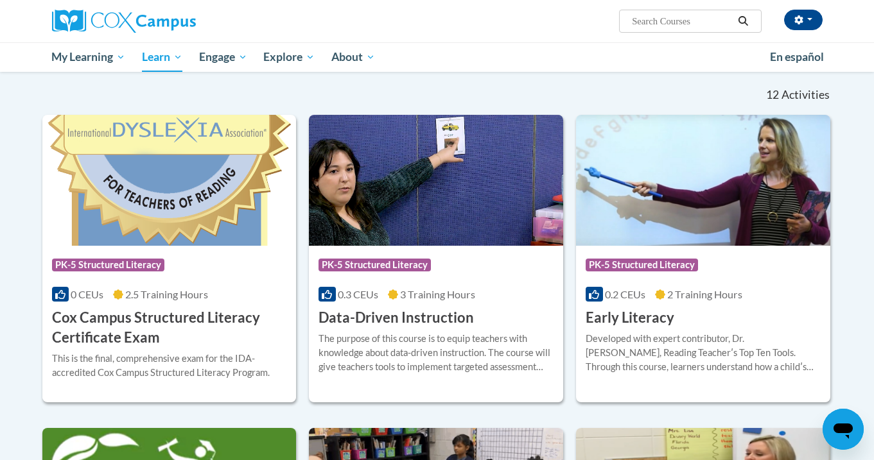
click at [153, 325] on h3 "Cox Campus Structured Literacy Certificate Exam" at bounding box center [169, 328] width 235 height 40
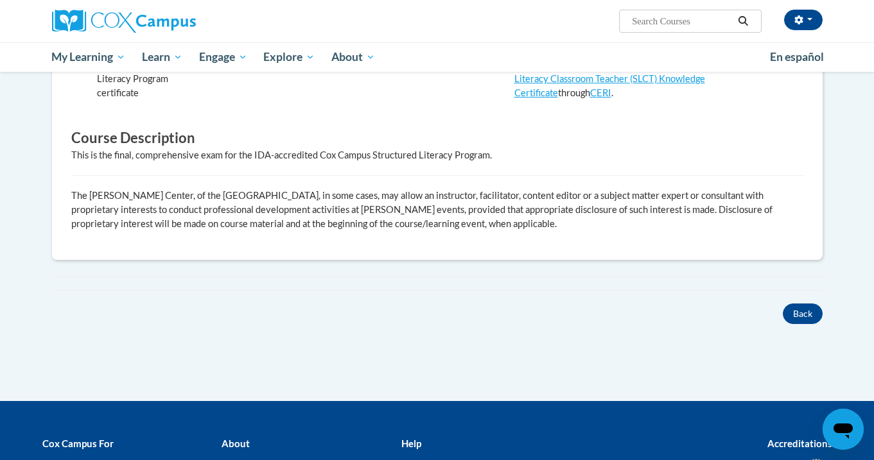
scroll to position [460, 0]
click at [379, 225] on p "The [PERSON_NAME] Center, of the [GEOGRAPHIC_DATA], in some cases, may allow an…" at bounding box center [437, 210] width 732 height 42
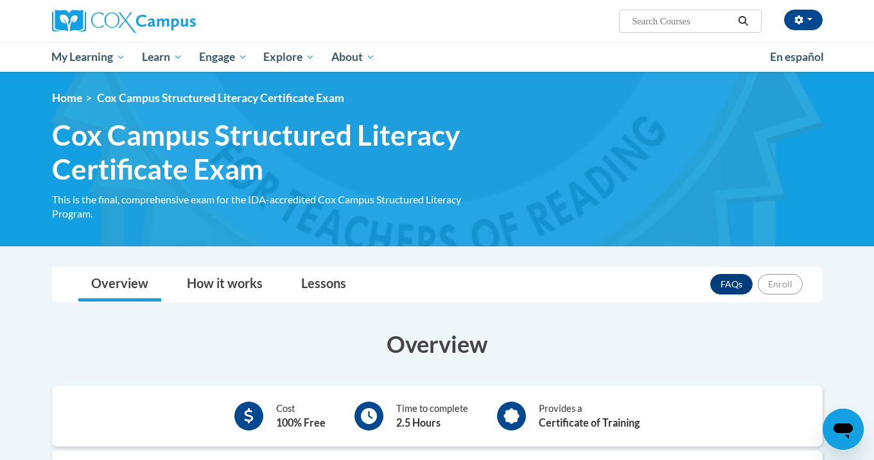
scroll to position [0, 0]
